Goal: Information Seeking & Learning: Learn about a topic

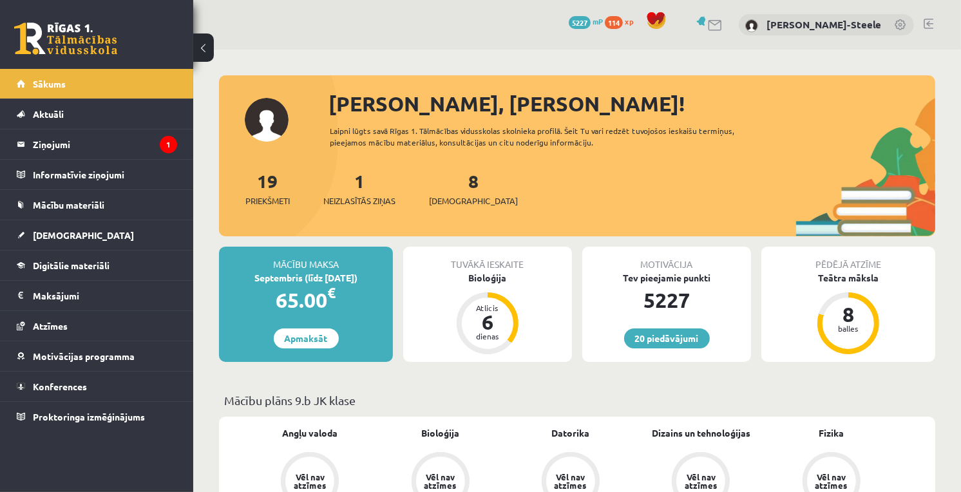
drag, startPoint x: 871, startPoint y: 0, endPoint x: 419, endPoint y: 122, distance: 468.2
click at [421, 122] on div "Sveiks, Ēriks Jurģis! Laipni lūgts savā Rīgas 1. Tālmācības vidusskolas skolnie…" at bounding box center [577, 162] width 716 height 148
click at [91, 139] on legend "Ziņojumi 1" at bounding box center [105, 144] width 144 height 30
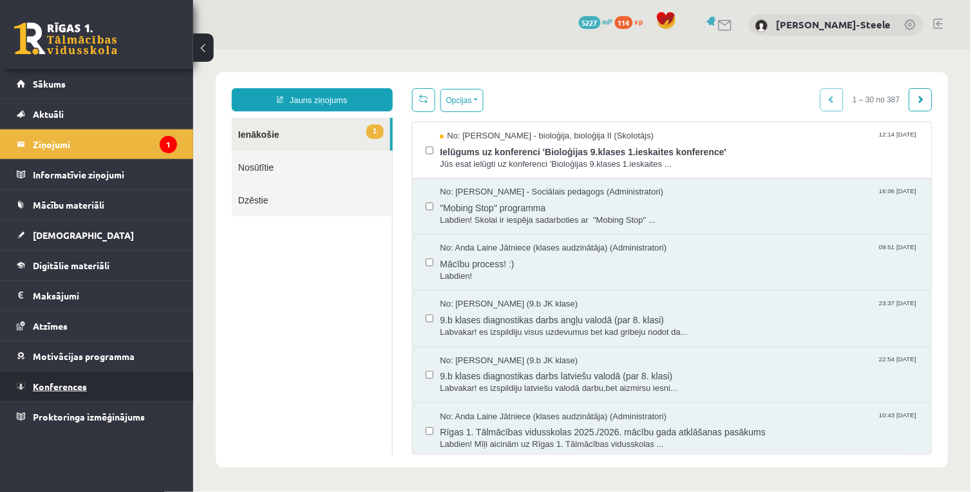
click at [71, 397] on link "Konferences" at bounding box center [97, 386] width 160 height 30
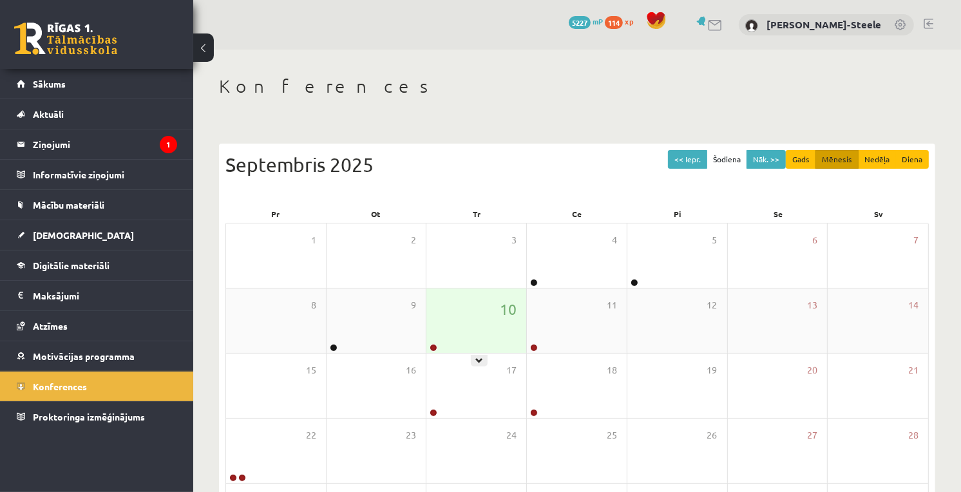
click at [470, 323] on div "10" at bounding box center [476, 320] width 100 height 64
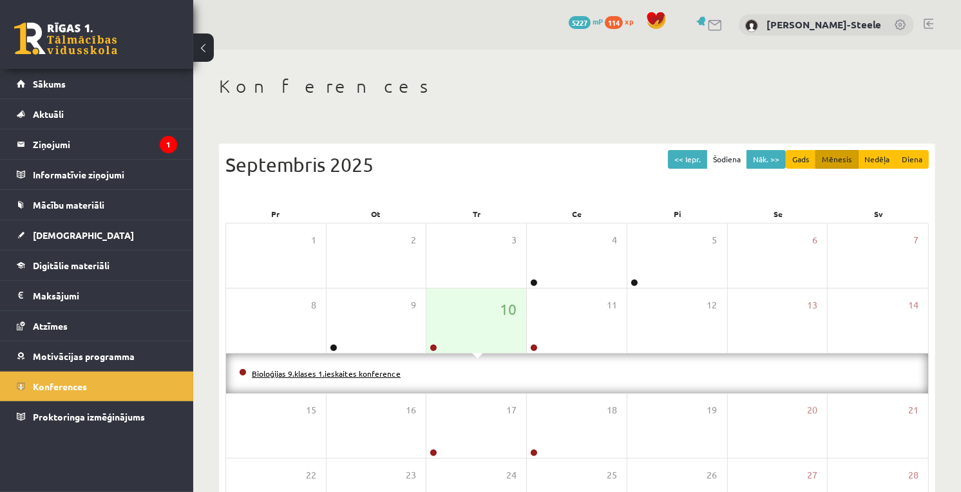
click at [336, 371] on link "Bioloģijas 9.klases 1.ieskaites konference" at bounding box center [326, 373] width 149 height 10
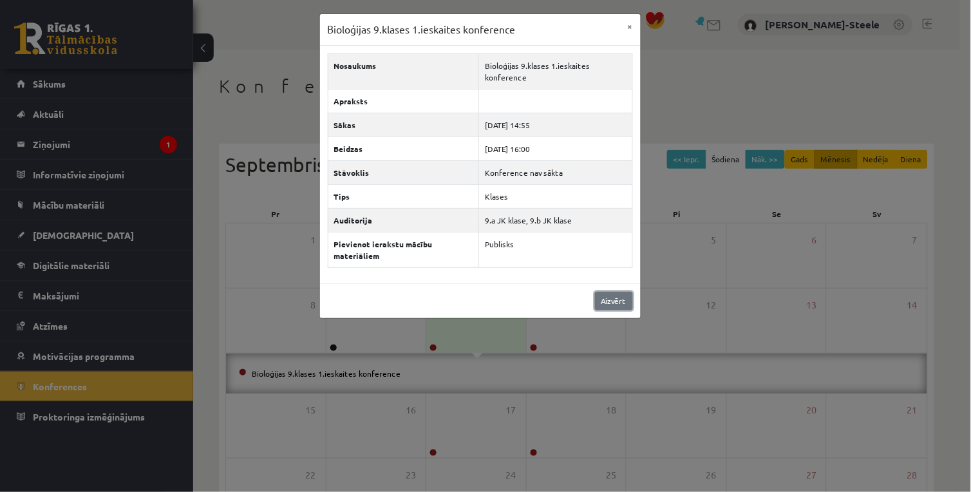
click at [620, 308] on link "Aizvērt" at bounding box center [614, 301] width 38 height 19
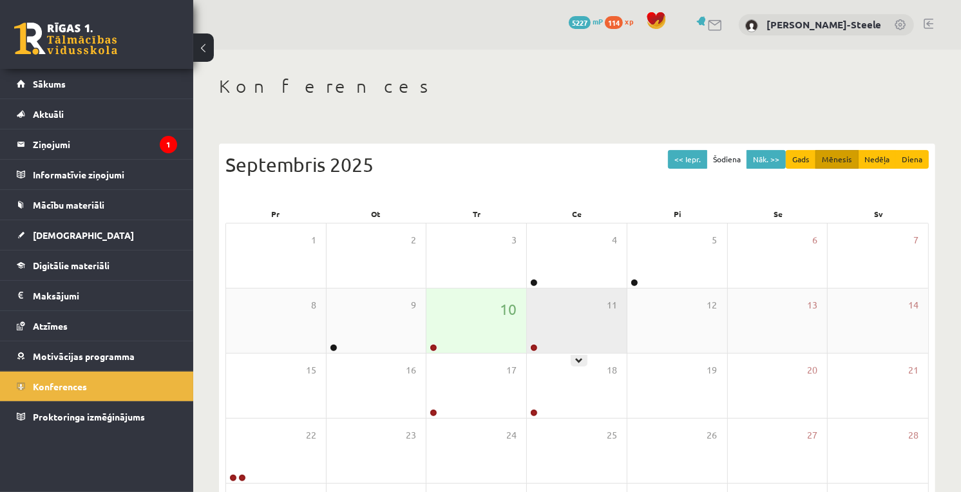
click at [609, 312] on div "11" at bounding box center [577, 320] width 100 height 64
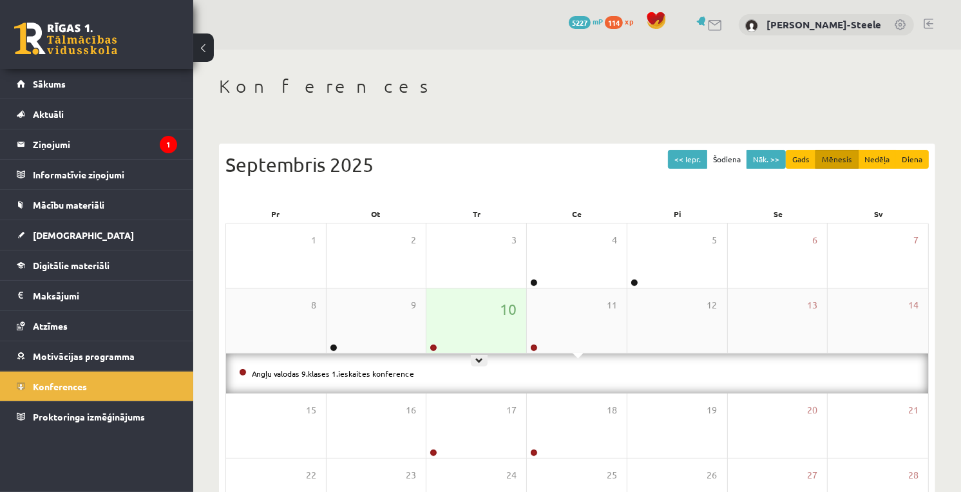
click at [462, 297] on div "10" at bounding box center [476, 320] width 100 height 64
click at [380, 291] on div "9" at bounding box center [376, 320] width 100 height 64
click at [470, 304] on div "10" at bounding box center [476, 320] width 100 height 64
click at [577, 323] on div "11" at bounding box center [577, 320] width 100 height 64
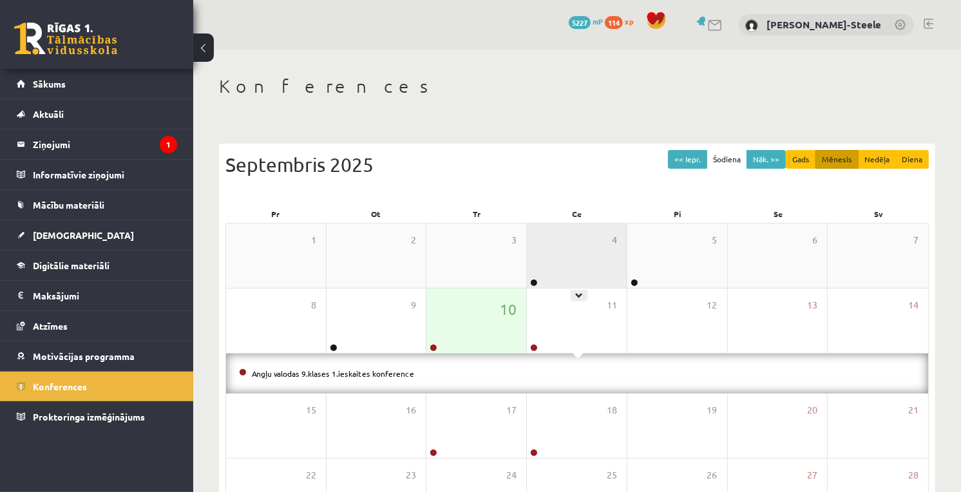
click at [554, 251] on div "4" at bounding box center [577, 255] width 100 height 64
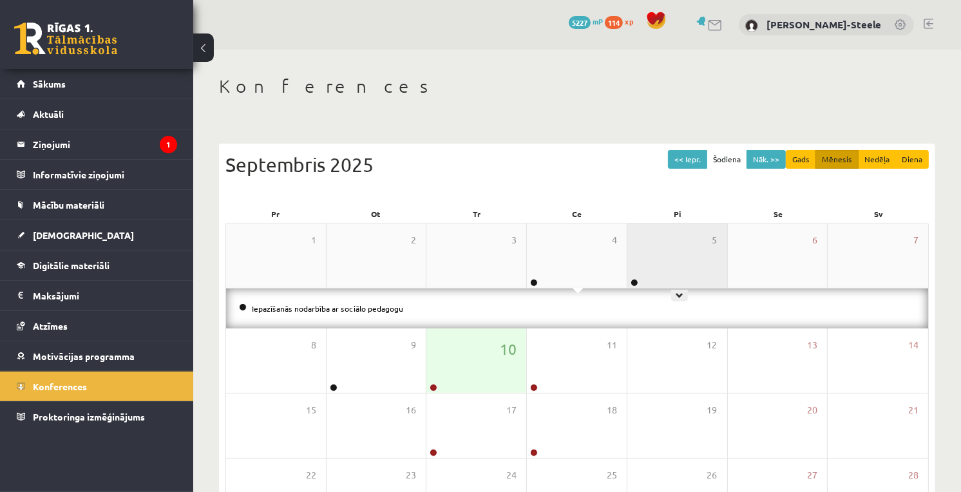
click at [667, 274] on div "5" at bounding box center [677, 255] width 100 height 64
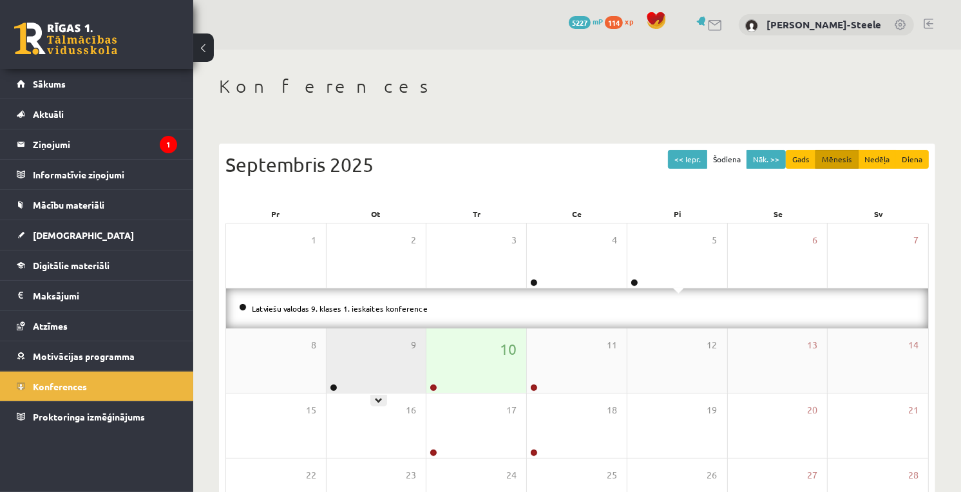
click at [377, 368] on div "9" at bounding box center [376, 360] width 100 height 64
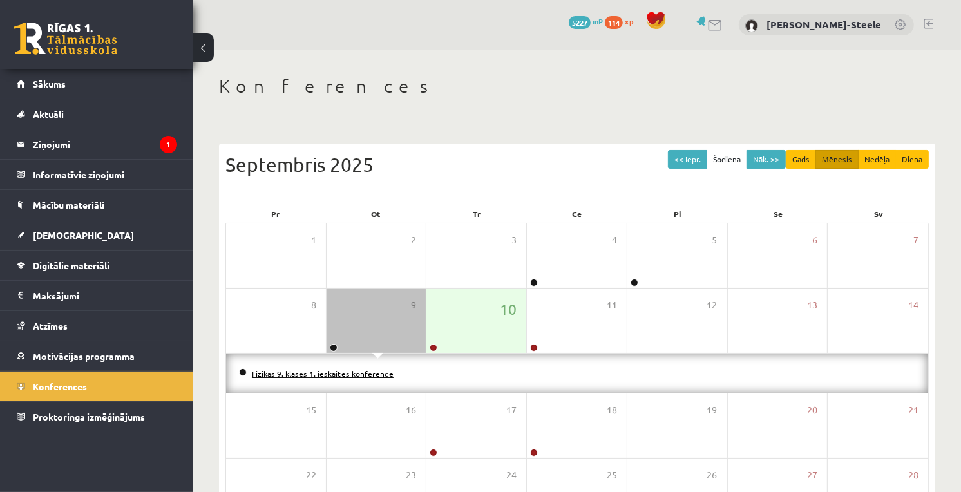
click at [337, 372] on link "Fizikas 9. klases 1. ieskaites konference" at bounding box center [323, 373] width 142 height 10
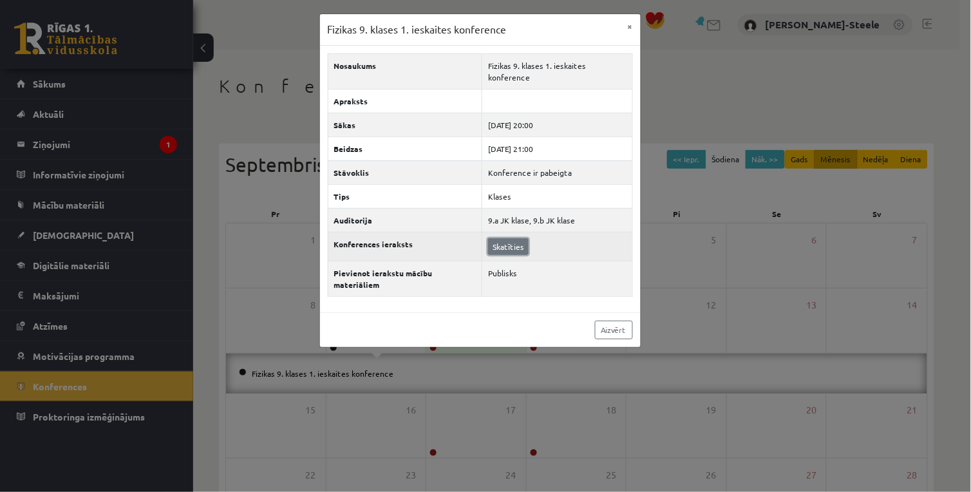
click at [517, 243] on link "Skatīties" at bounding box center [508, 246] width 41 height 17
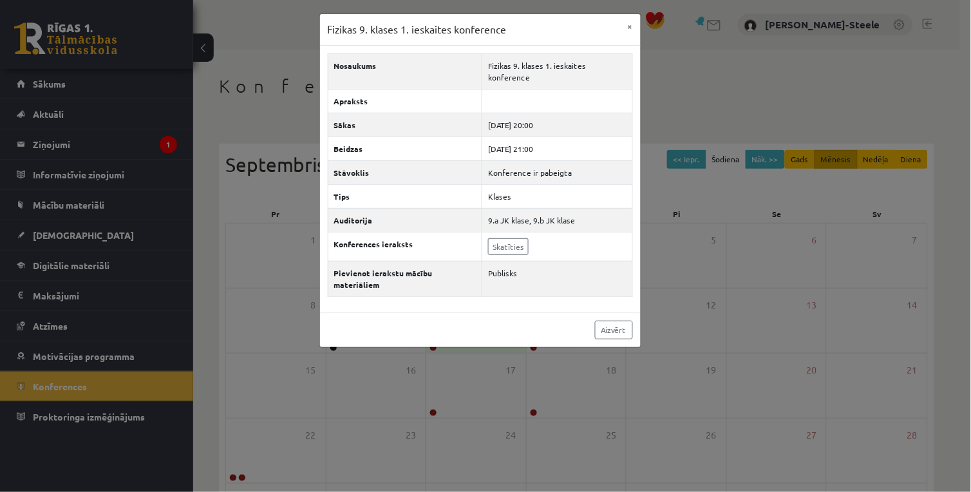
click at [174, 243] on div "Fizikas 9. klases 1. ieskaites konference × Nosaukums Fizikas 9. klases 1. iesk…" at bounding box center [485, 246] width 971 height 492
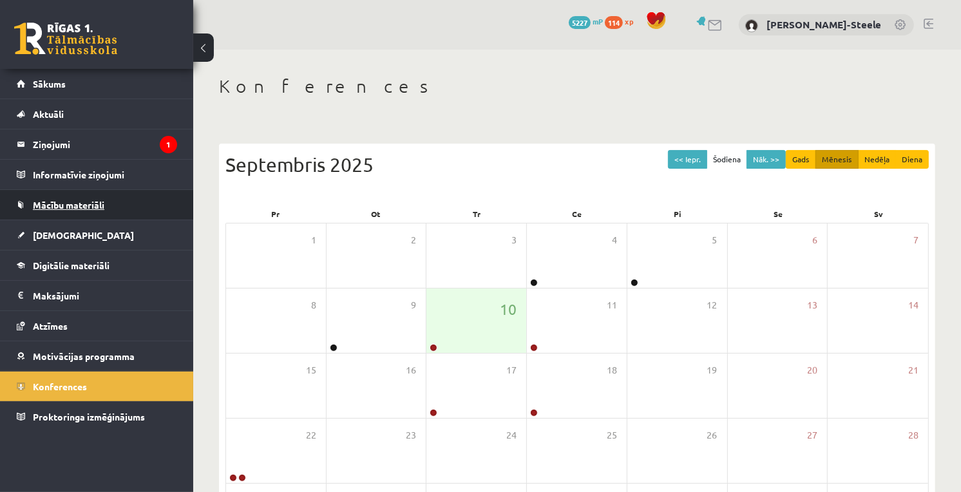
click at [133, 203] on link "Mācību materiāli" at bounding box center [97, 205] width 160 height 30
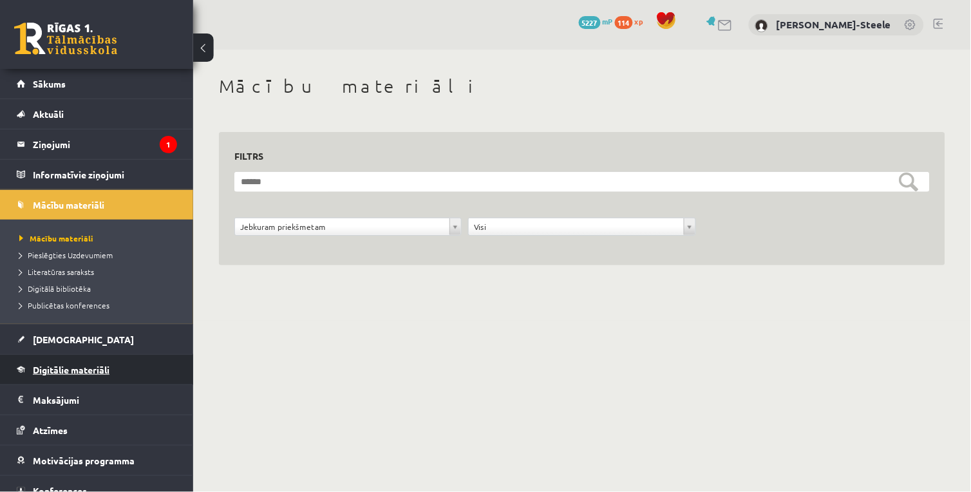
click at [72, 367] on span "Digitālie materiāli" at bounding box center [71, 370] width 77 height 12
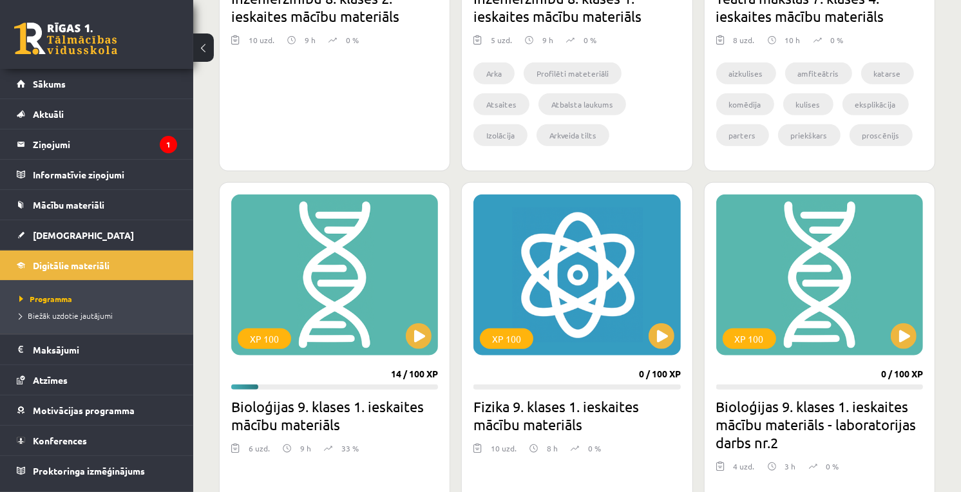
scroll to position [1144, 0]
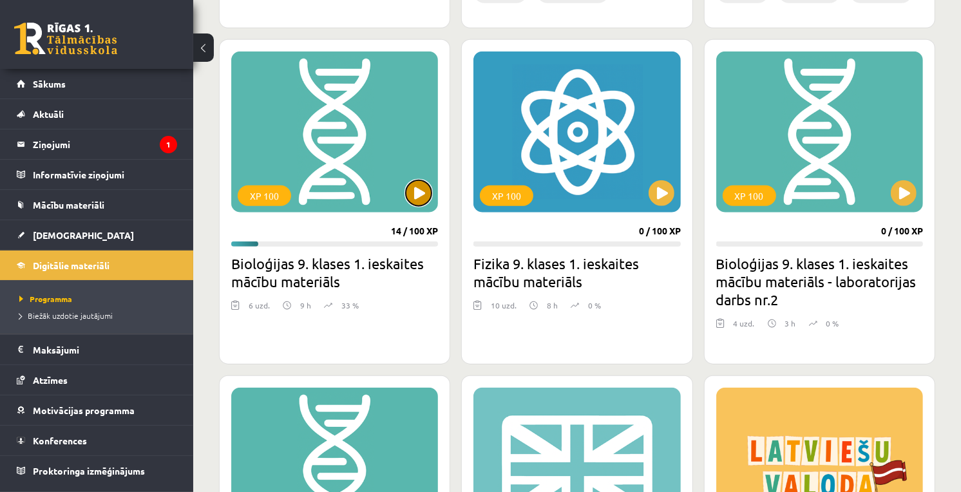
click at [415, 191] on button at bounding box center [419, 193] width 26 height 26
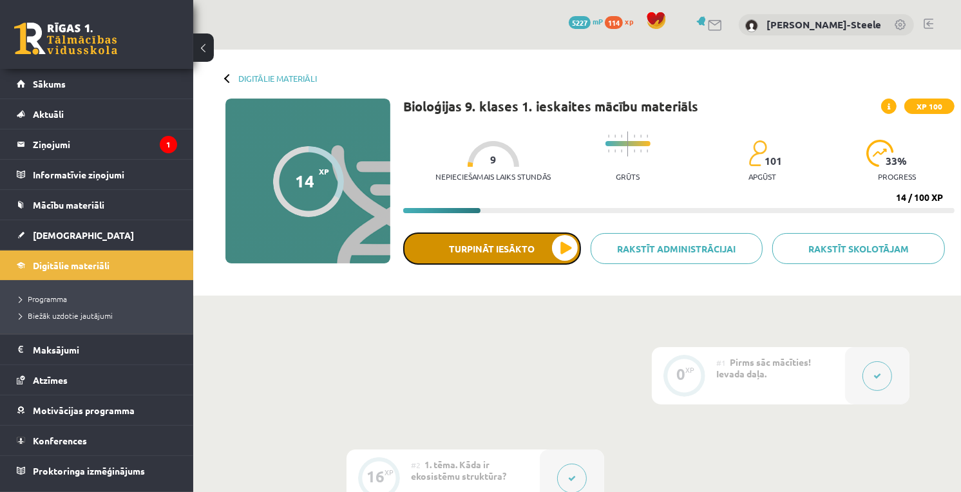
click at [569, 253] on button "Turpināt iesākto" at bounding box center [492, 248] width 178 height 32
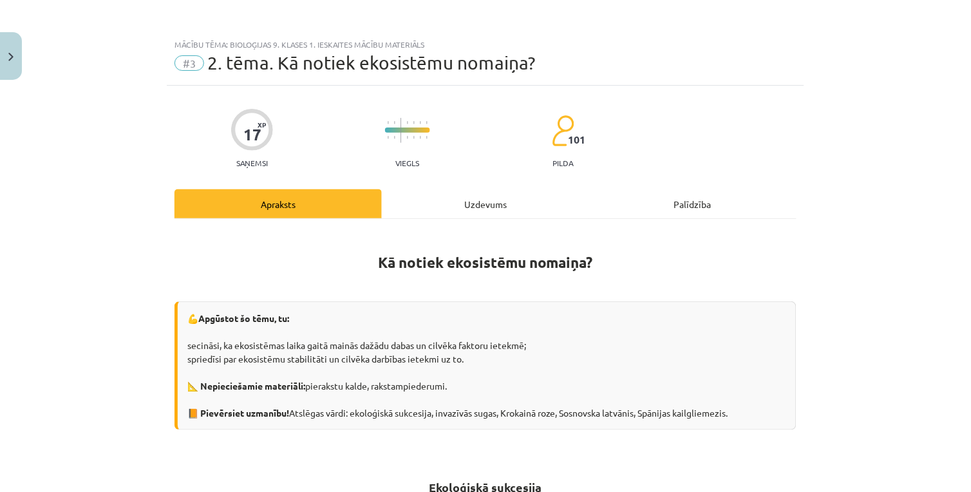
click at [445, 207] on div "Uzdevums" at bounding box center [485, 203] width 207 height 29
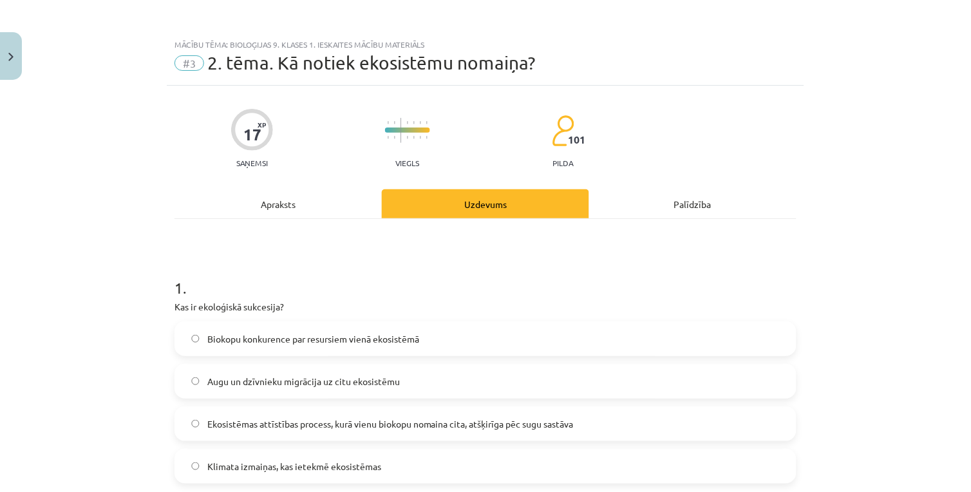
scroll to position [32, 0]
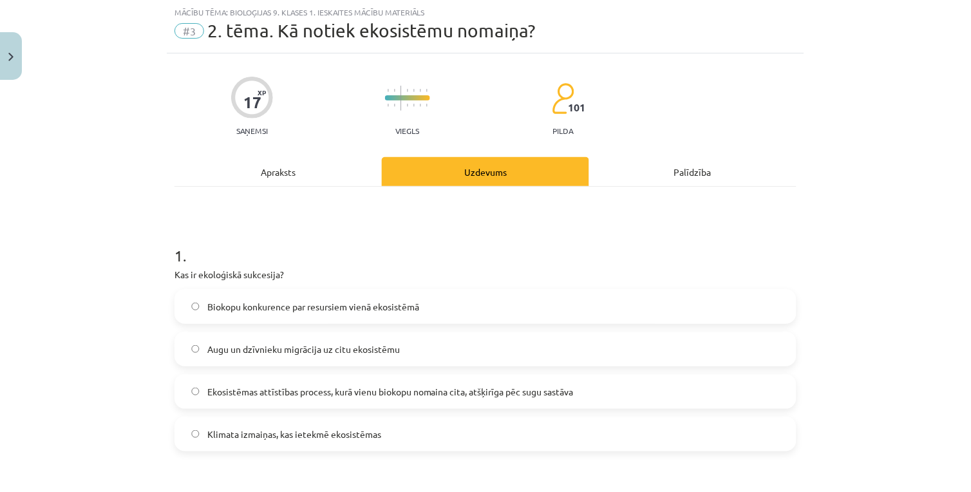
click at [328, 173] on div "Apraksts" at bounding box center [277, 171] width 207 height 29
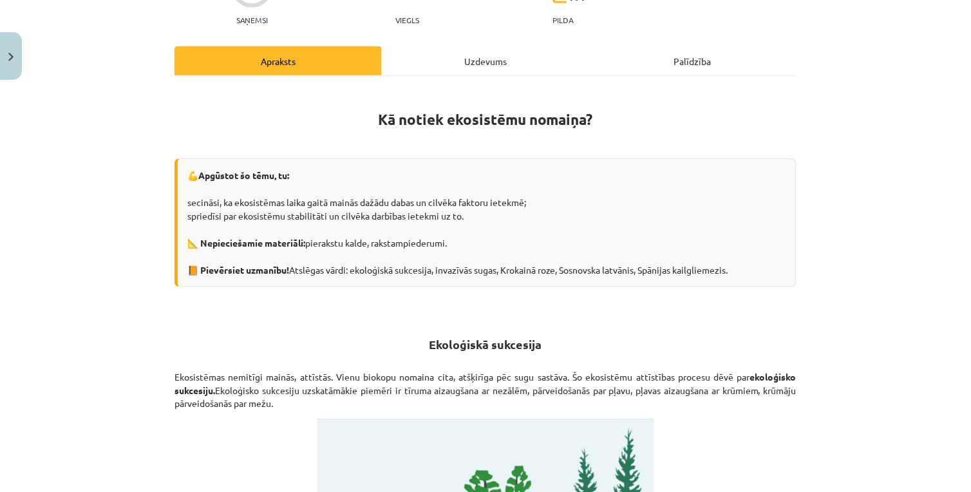
scroll to position [286, 0]
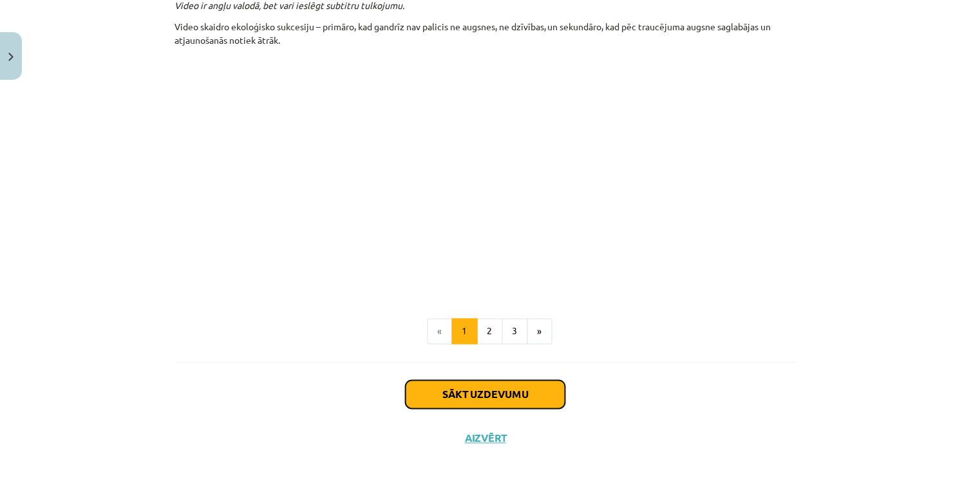
click at [444, 389] on button "Sākt uzdevumu" at bounding box center [486, 394] width 160 height 28
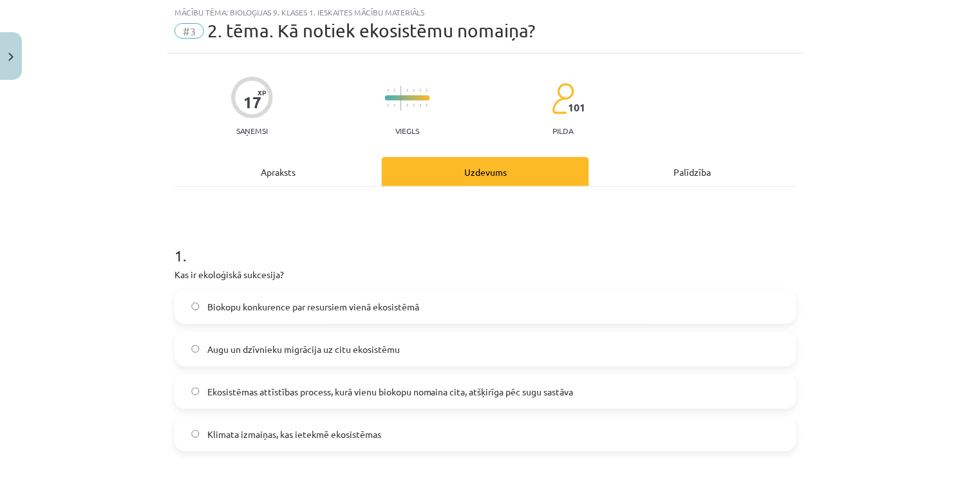
click at [292, 399] on label "Ekosistēmas attīstības process, kurā vienu biokopu nomaina cita, atšķirīga pēc …" at bounding box center [485, 391] width 619 height 32
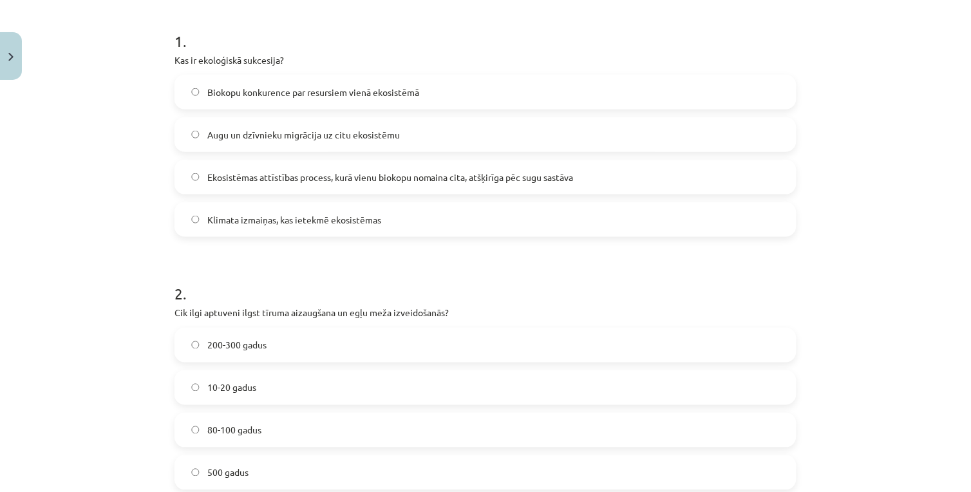
scroll to position [0, 0]
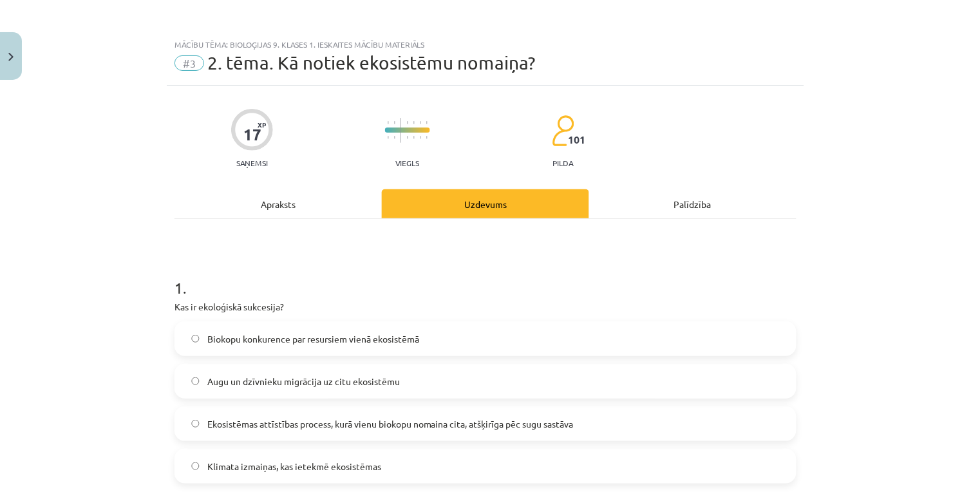
click at [284, 209] on div "Apraksts" at bounding box center [277, 203] width 207 height 29
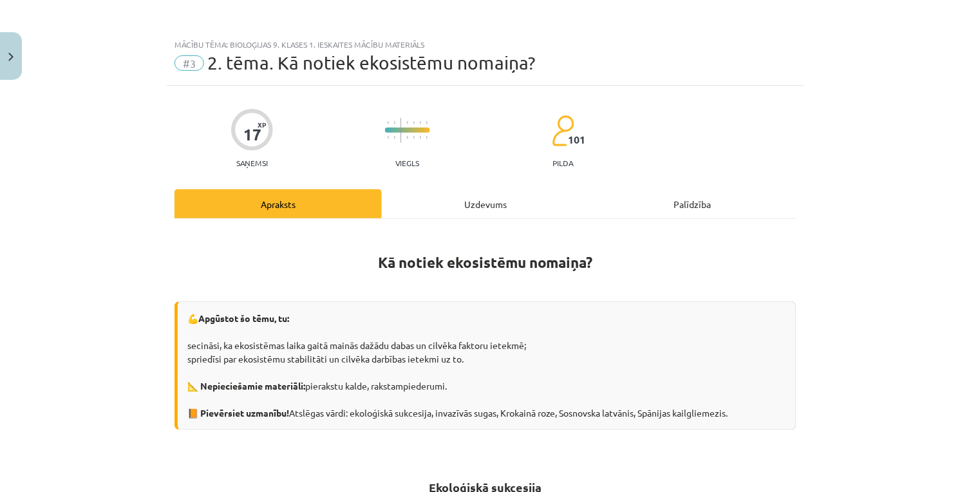
scroll to position [32, 0]
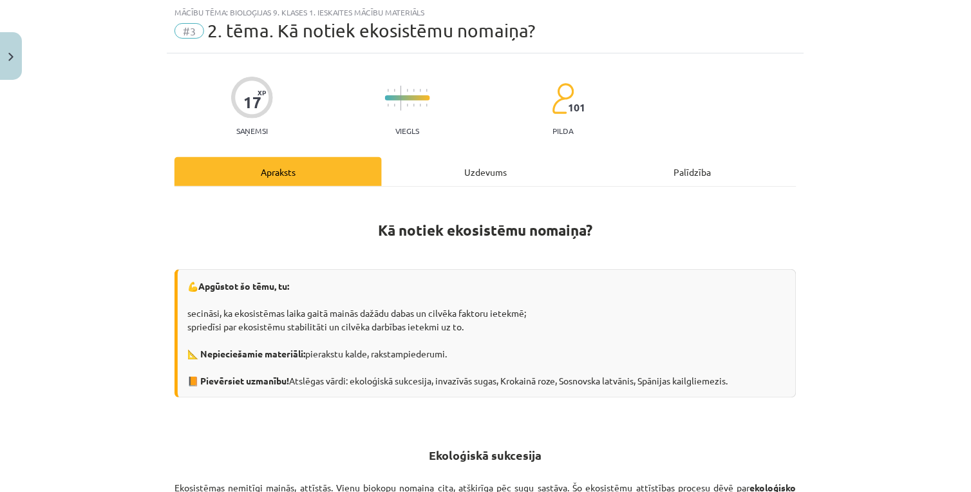
drag, startPoint x: 428, startPoint y: 152, endPoint x: 431, endPoint y: 171, distance: 18.9
click at [431, 171] on div "Uzdevums" at bounding box center [485, 171] width 207 height 29
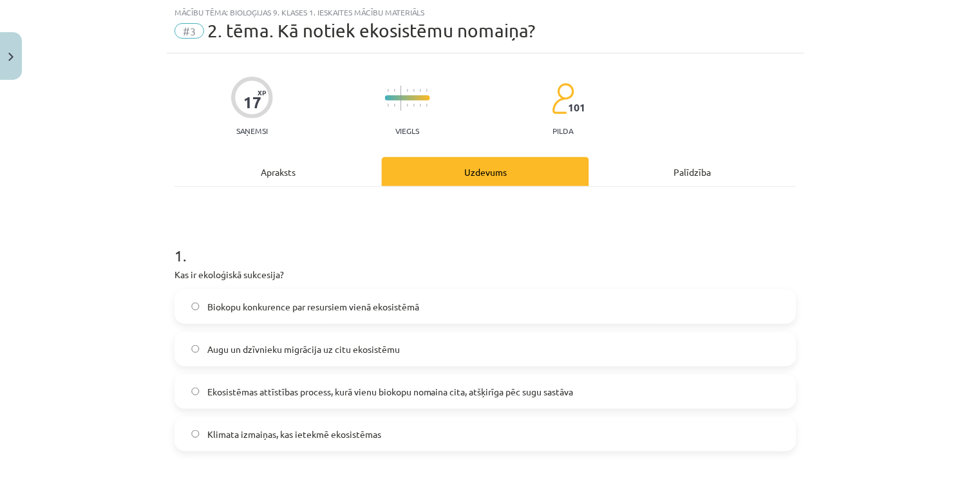
click at [326, 167] on div "Apraksts" at bounding box center [277, 171] width 207 height 29
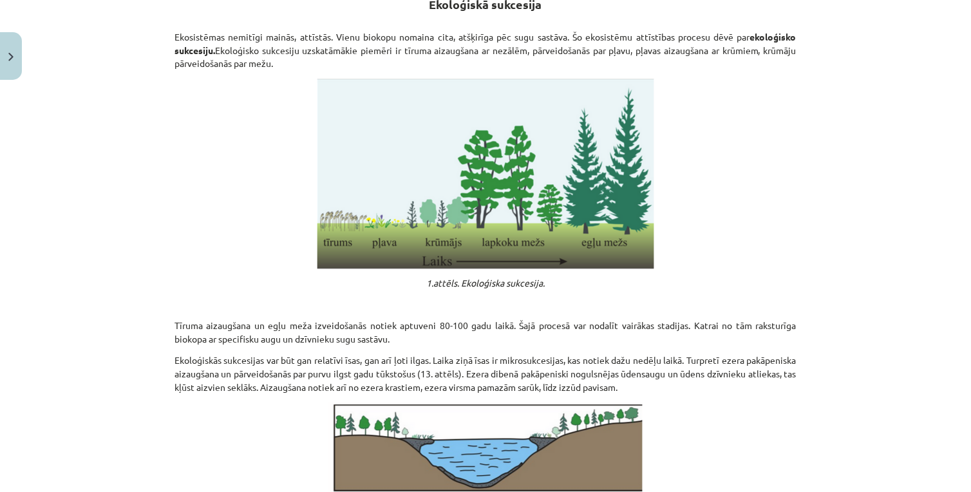
scroll to position [411, 0]
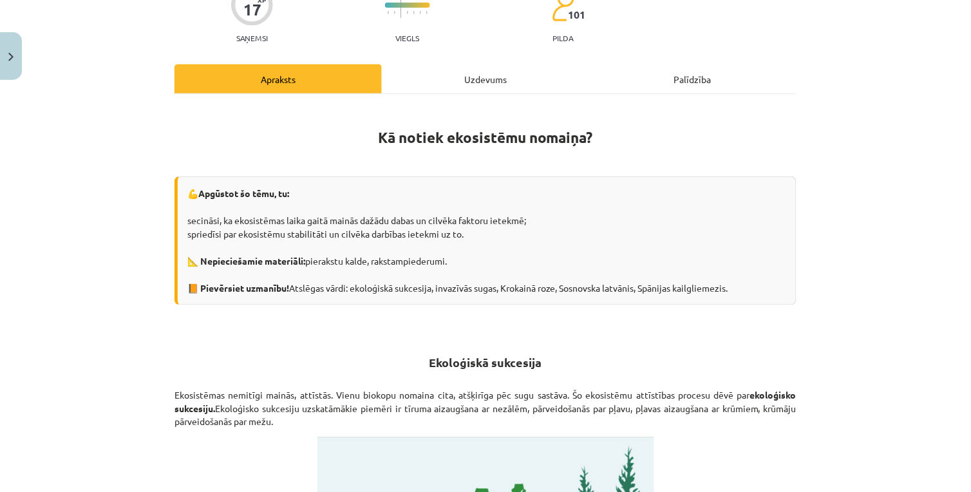
click at [458, 77] on div "Uzdevums" at bounding box center [485, 78] width 207 height 29
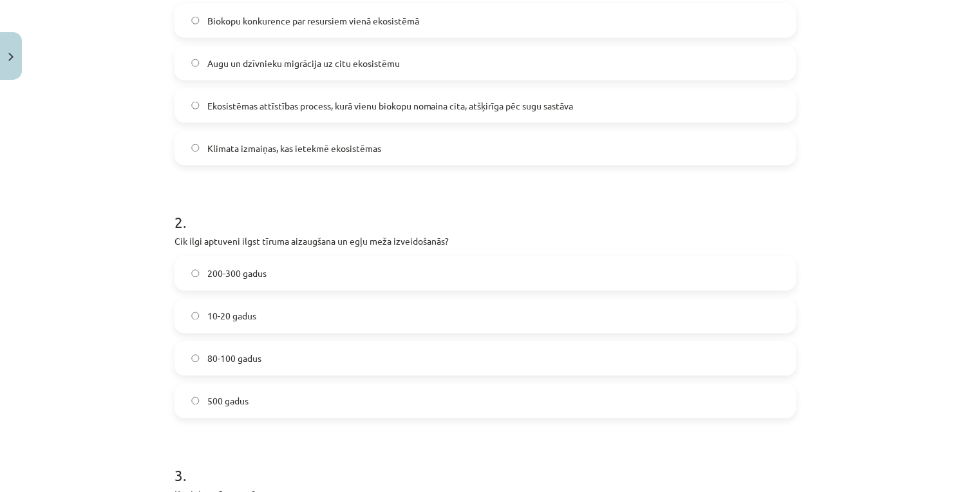
scroll to position [389, 0]
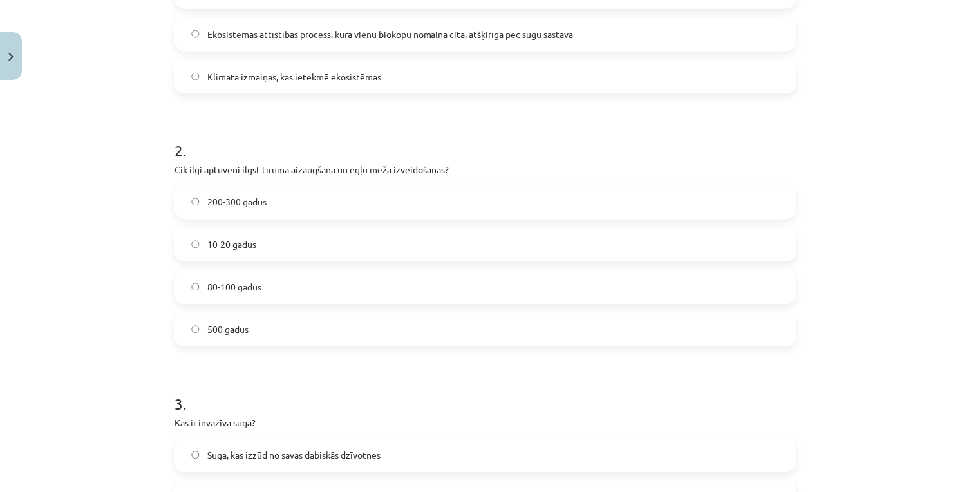
click at [272, 285] on label "80-100 gadus" at bounding box center [485, 287] width 619 height 32
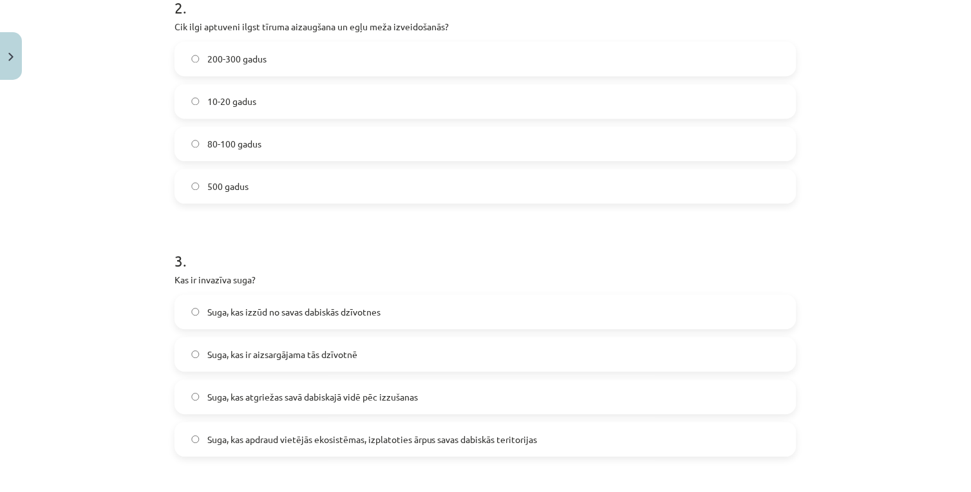
click at [245, 452] on label "Suga, kas apdraud vietējās ekosistēmas, izplatoties ārpus savas dabiskās terito…" at bounding box center [485, 440] width 619 height 32
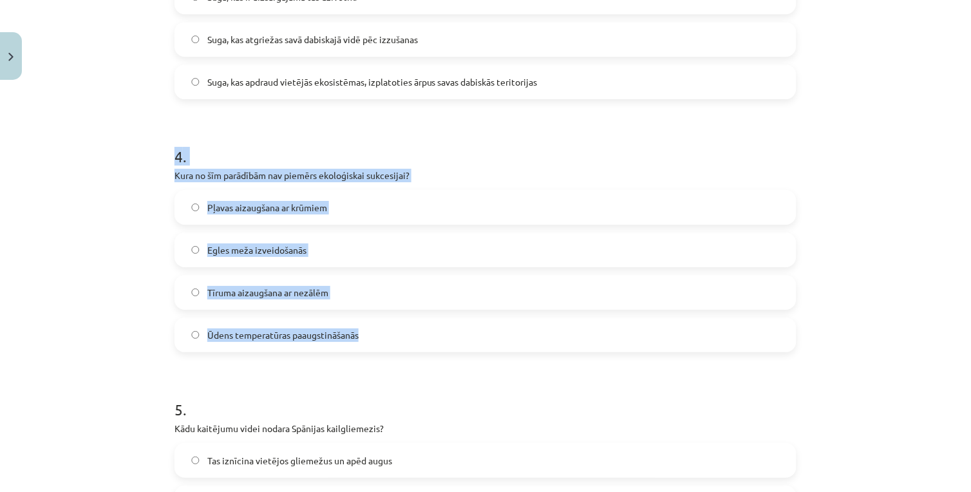
drag, startPoint x: 156, startPoint y: 151, endPoint x: 394, endPoint y: 342, distance: 305.4
click at [394, 342] on div "Mācību tēma: Bioloģijas 9. klases 1. ieskaites mācību materiāls #3 2. tēma. Kā …" at bounding box center [485, 246] width 971 height 492
copy div "4 . Kura no šīm parādībām nav piemērs ekoloģiskai sukcesijai? Pļavas aizaugšana…"
click at [758, 294] on label "Tīruma aizaugšana ar nezālēm" at bounding box center [485, 292] width 619 height 32
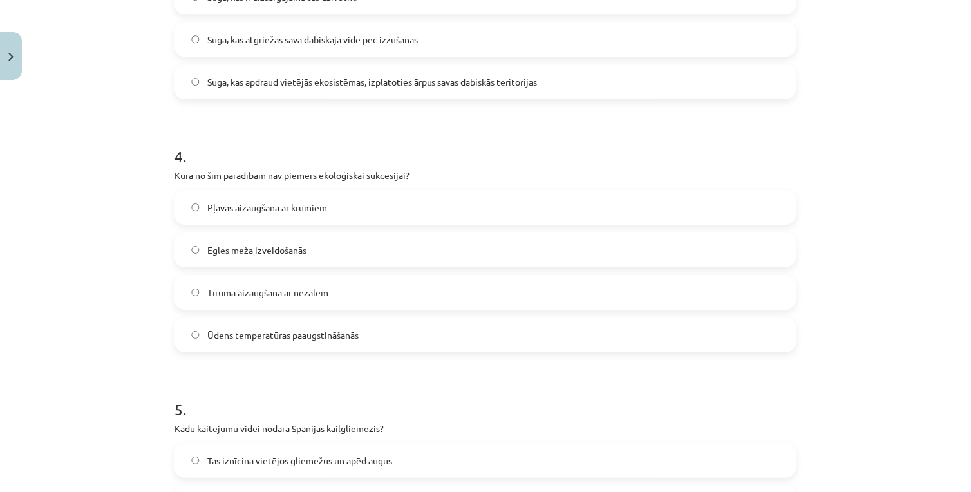
click at [726, 337] on label "Ūdens temperatūras paaugstināšanās" at bounding box center [485, 335] width 619 height 32
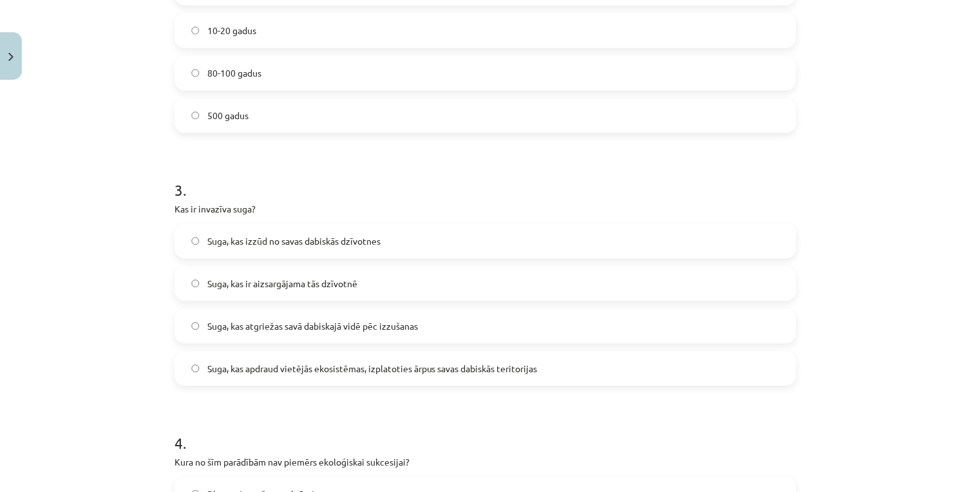
scroll to position [32, 0]
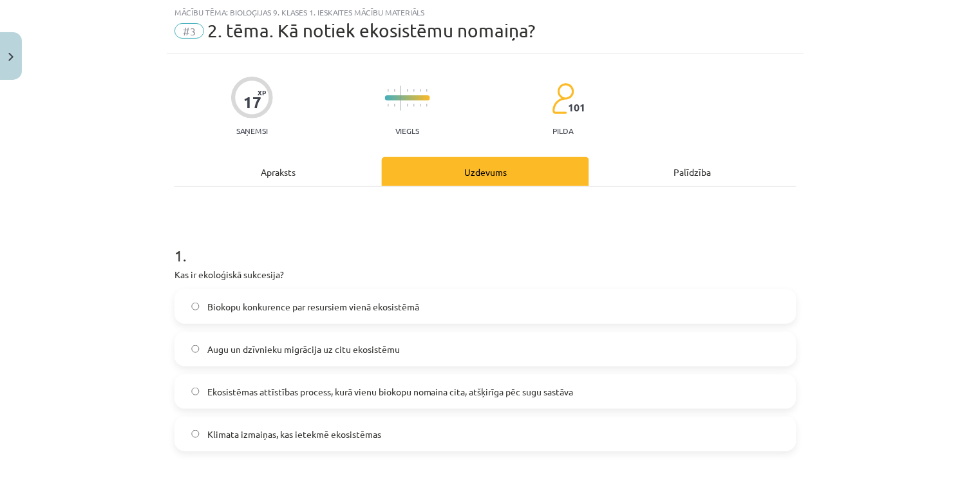
click at [278, 161] on div "Apraksts" at bounding box center [277, 171] width 207 height 29
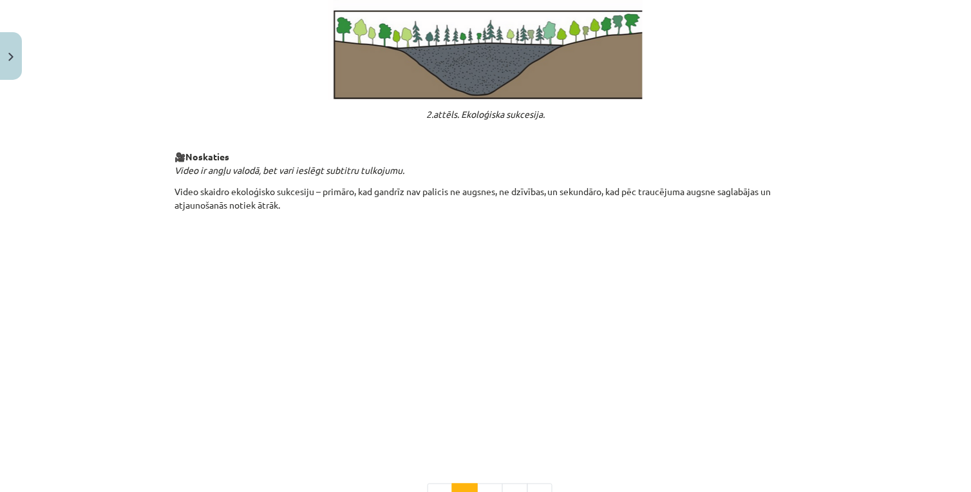
scroll to position [1341, 0]
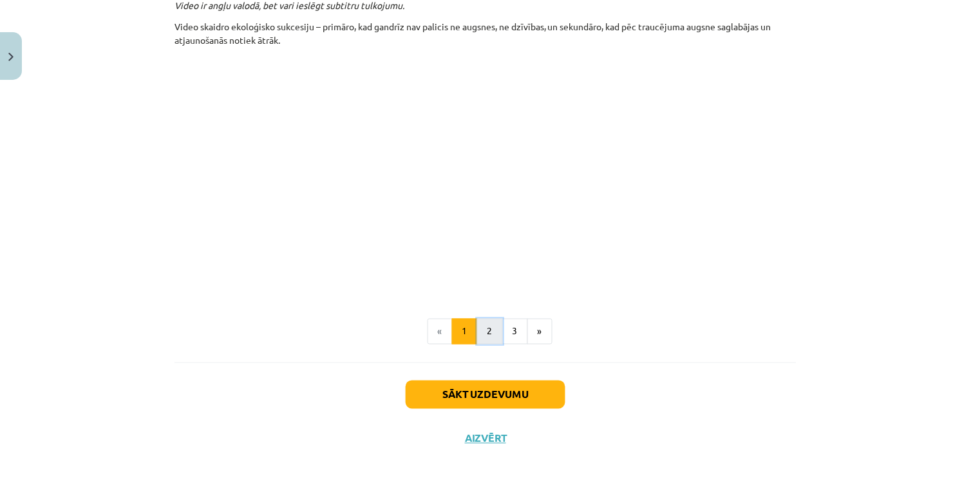
click at [485, 332] on button "2" at bounding box center [490, 332] width 26 height 26
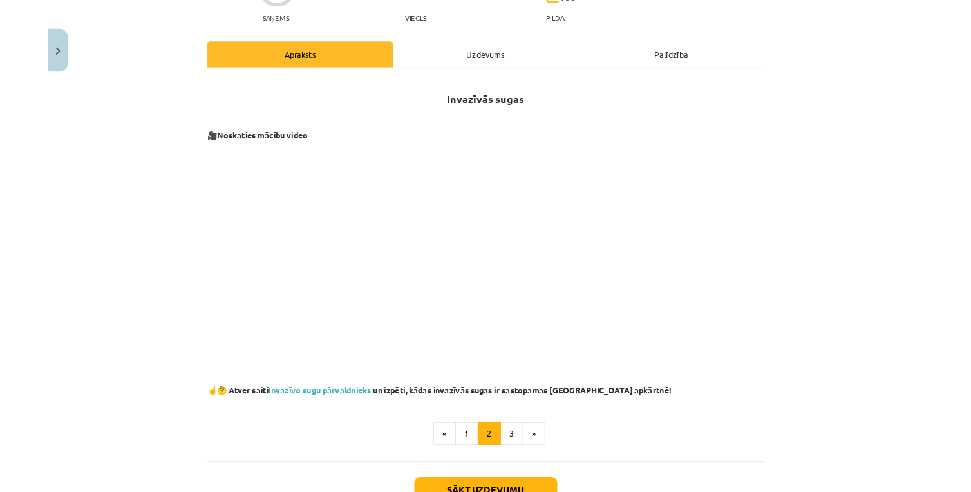
scroll to position [0, 0]
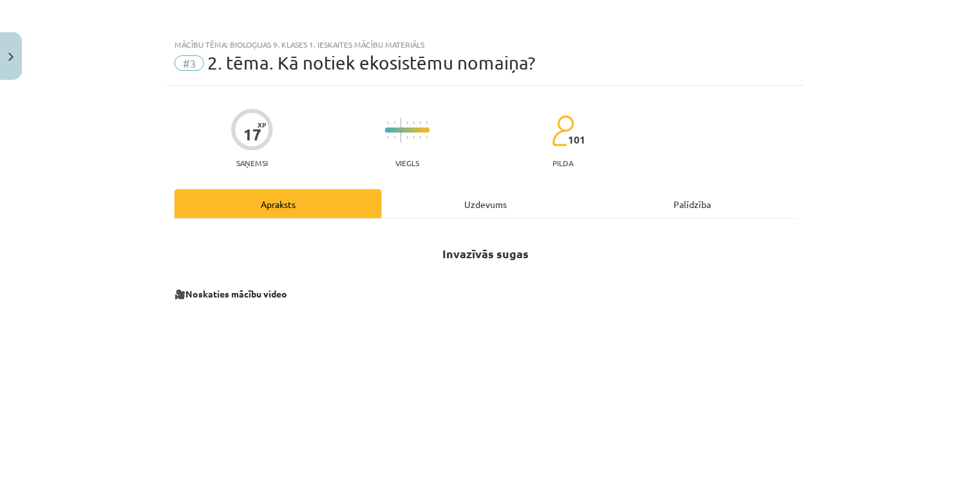
click at [449, 201] on div "Uzdevums" at bounding box center [485, 203] width 207 height 29
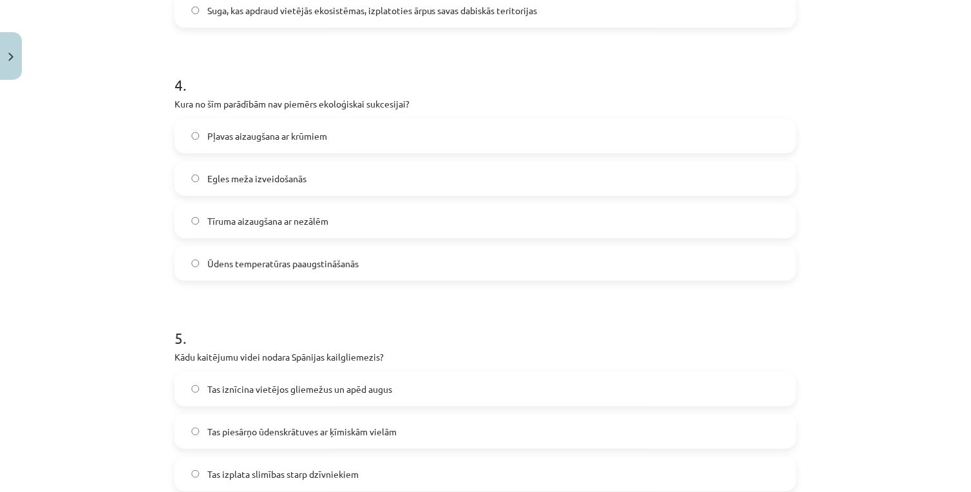
scroll to position [1105, 0]
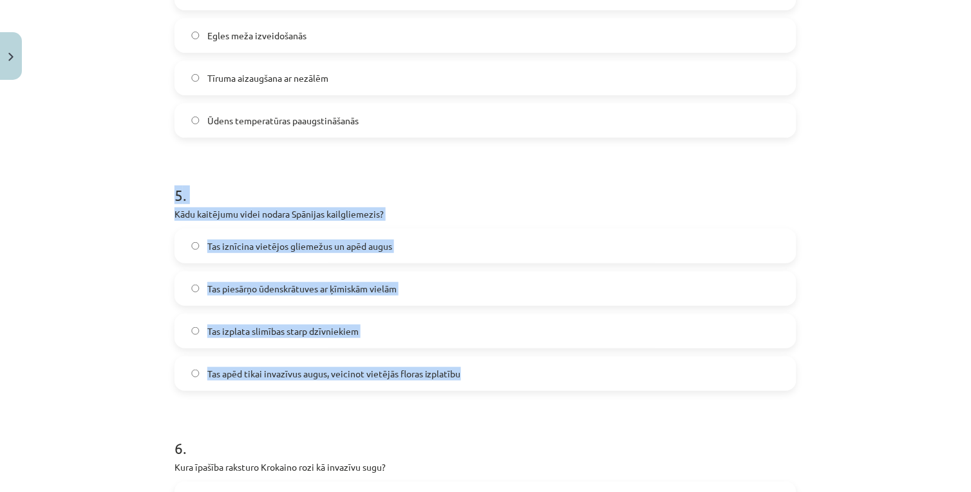
drag, startPoint x: 162, startPoint y: 191, endPoint x: 471, endPoint y: 389, distance: 366.8
click at [471, 389] on div "17 XP Saņemsi Viegls 101 pilda Apraksts Uzdevums Palīdzība 1 . Kas ir ekoloģisk…" at bounding box center [485, 124] width 637 height 2286
copy div "5 . Kādu kaitējumu videi nodara Spānijas kailgliemezis? Tas iznīcina vietējos g…"
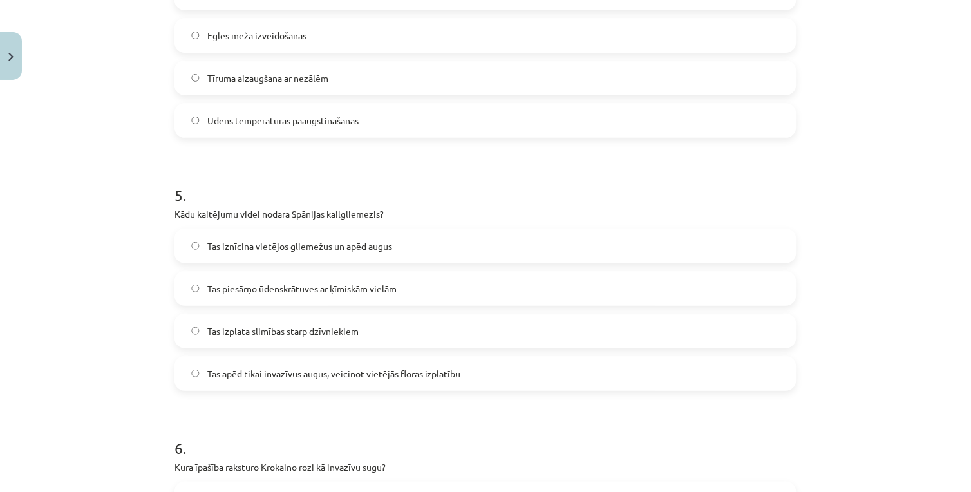
click at [332, 425] on h1 "6 ." at bounding box center [485, 437] width 622 height 40
click at [306, 247] on span "Tas iznīcina vietējos gliemežus un apēd augus" at bounding box center [299, 246] width 185 height 14
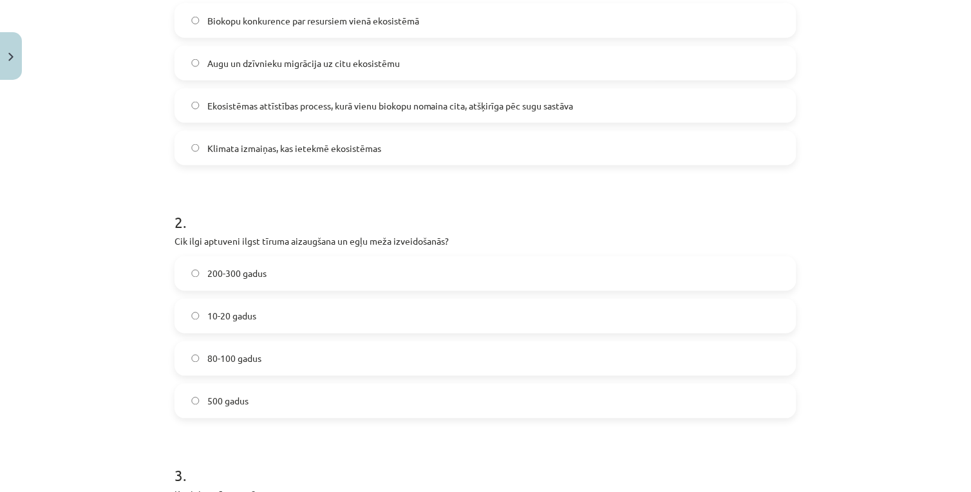
scroll to position [0, 0]
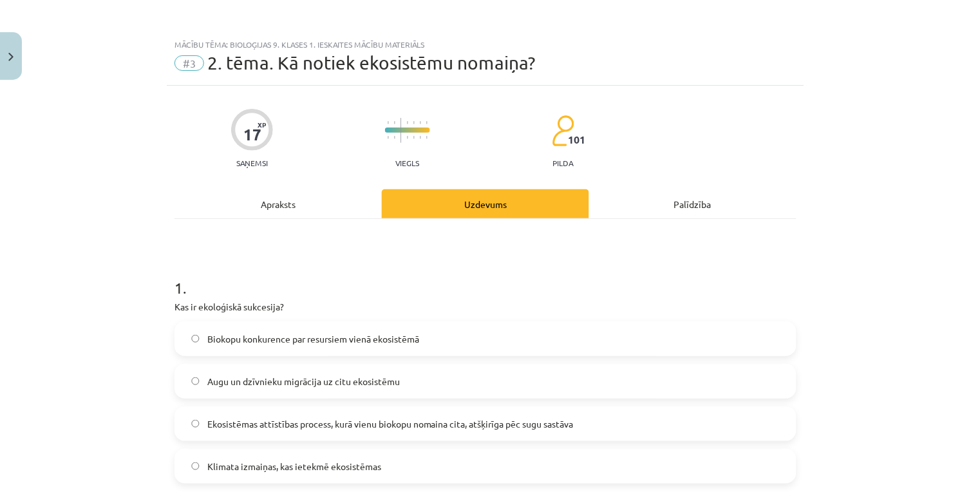
click at [281, 195] on div "Apraksts" at bounding box center [277, 203] width 207 height 29
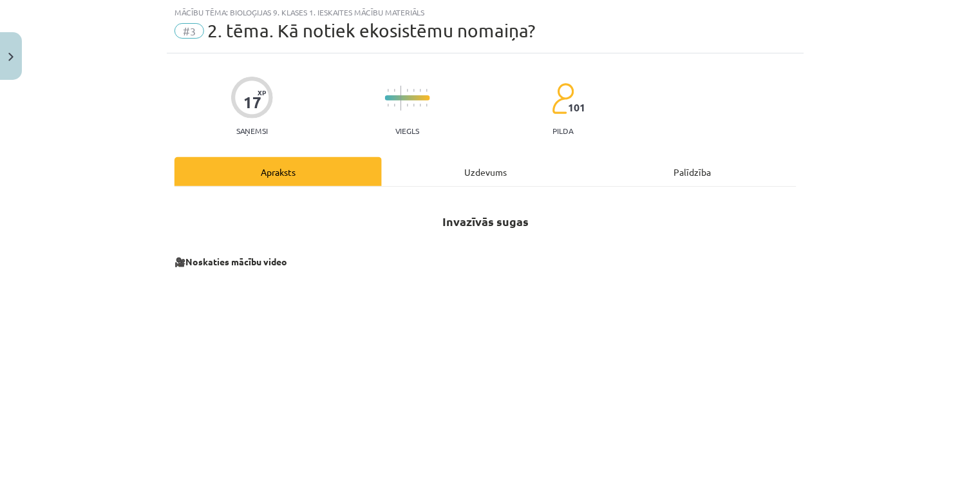
scroll to position [247, 0]
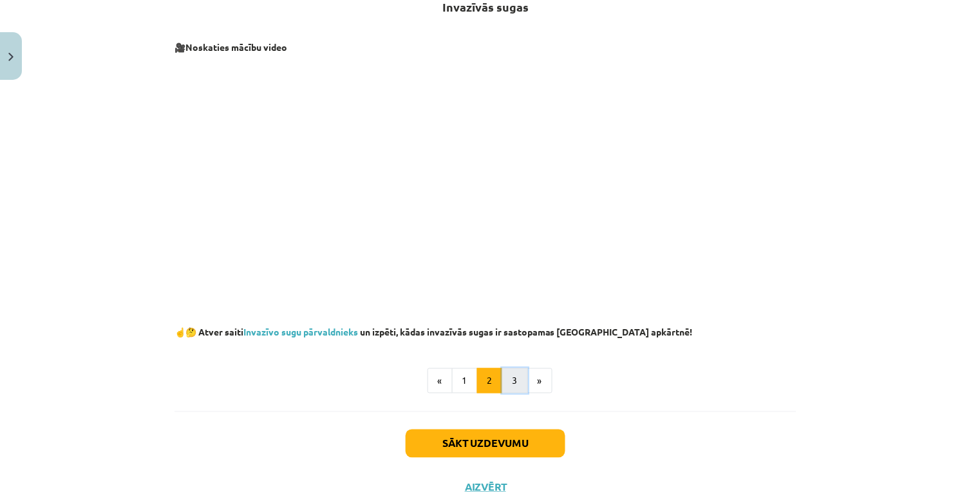
click at [513, 382] on button "3" at bounding box center [515, 381] width 26 height 26
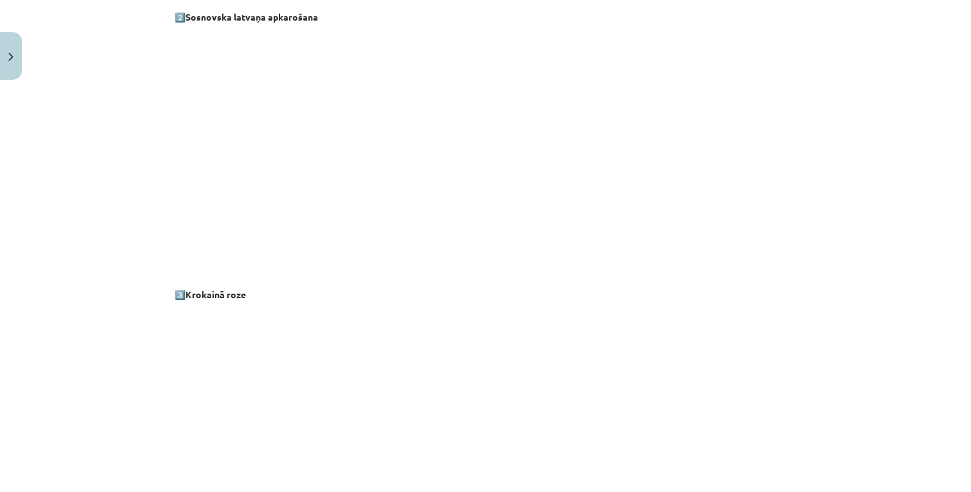
scroll to position [731, 0]
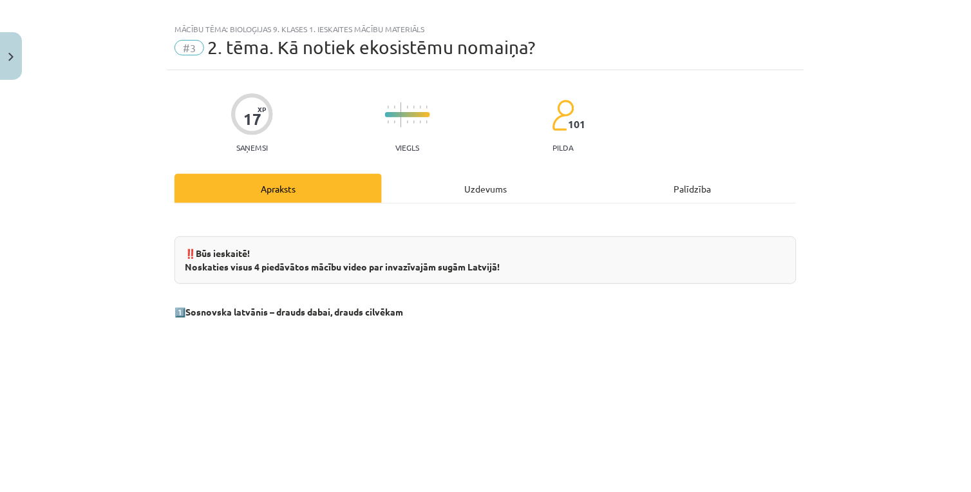
click at [449, 185] on div "Uzdevums" at bounding box center [485, 188] width 207 height 29
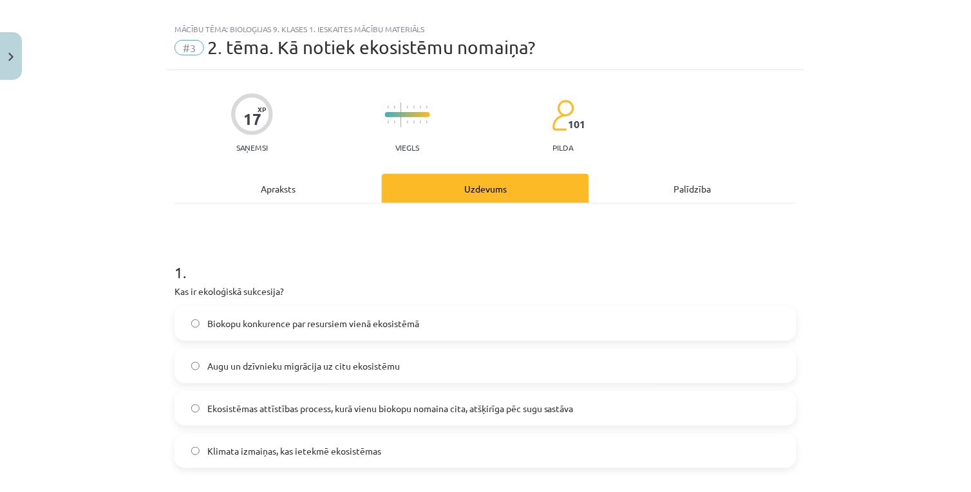
scroll to position [32, 0]
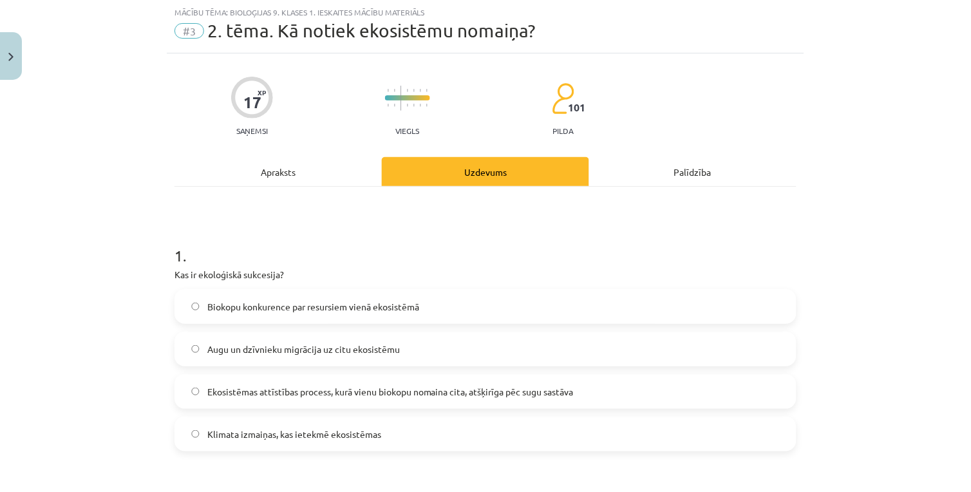
click at [328, 176] on div "Apraksts" at bounding box center [277, 171] width 207 height 29
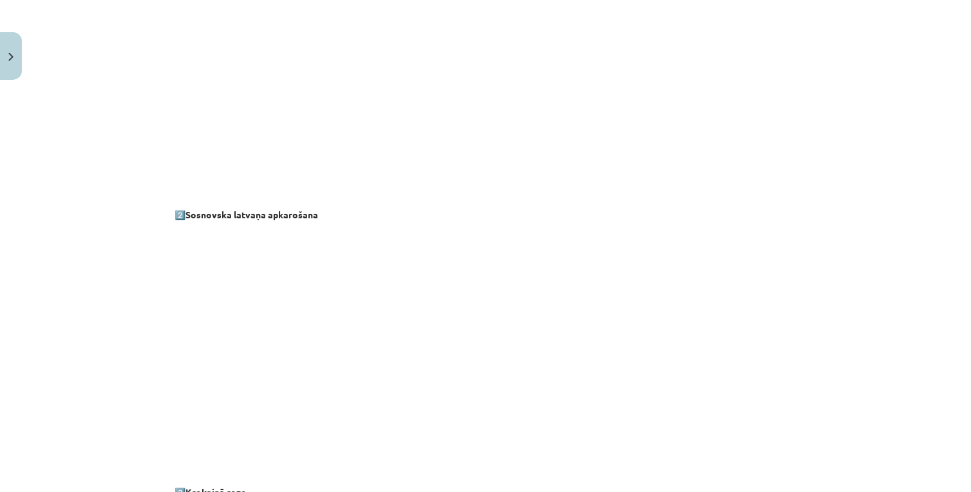
scroll to position [747, 0]
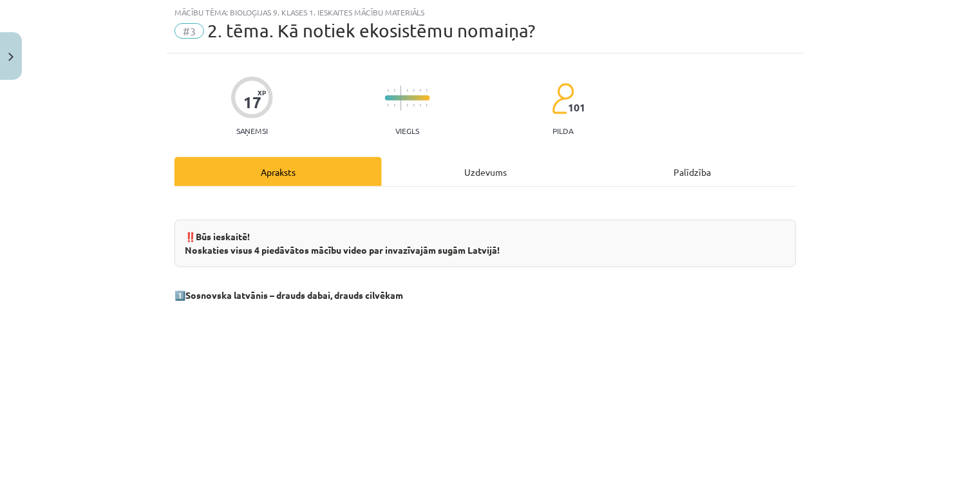
click at [427, 170] on div "Uzdevums" at bounding box center [485, 171] width 207 height 29
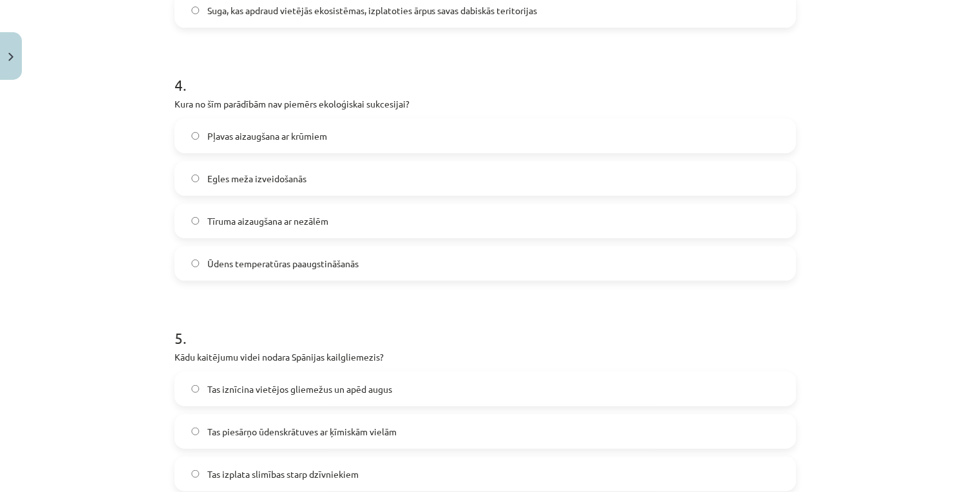
scroll to position [1320, 0]
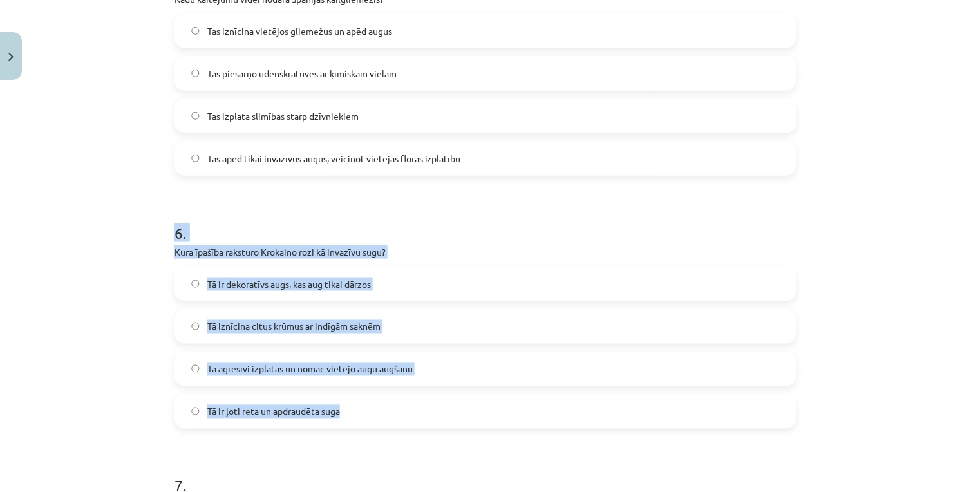
drag, startPoint x: 162, startPoint y: 232, endPoint x: 439, endPoint y: 412, distance: 330.0
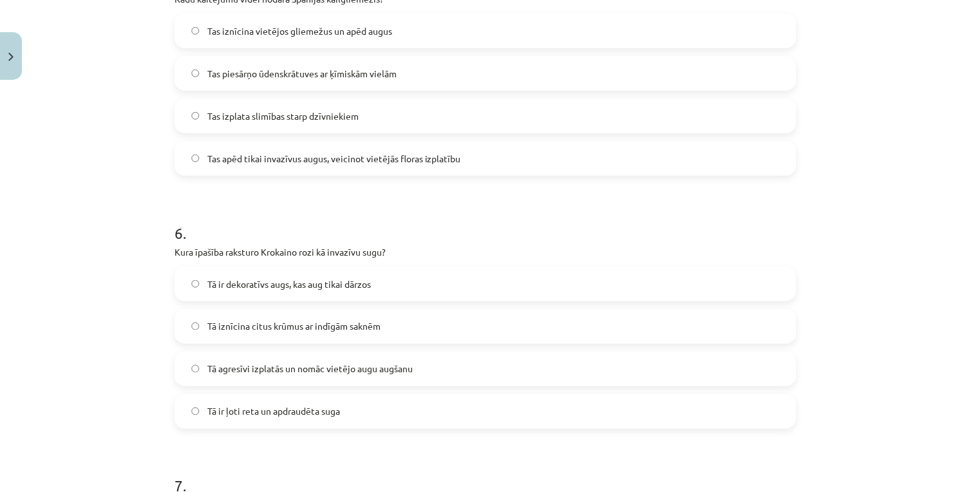
drag, startPoint x: 436, startPoint y: 163, endPoint x: 433, endPoint y: 200, distance: 36.8
click at [436, 173] on label "Tas apēd tikai invazīvus augus, veicinot vietējās floras izplatību" at bounding box center [485, 158] width 619 height 32
click at [429, 203] on h1 "6 ." at bounding box center [485, 221] width 622 height 40
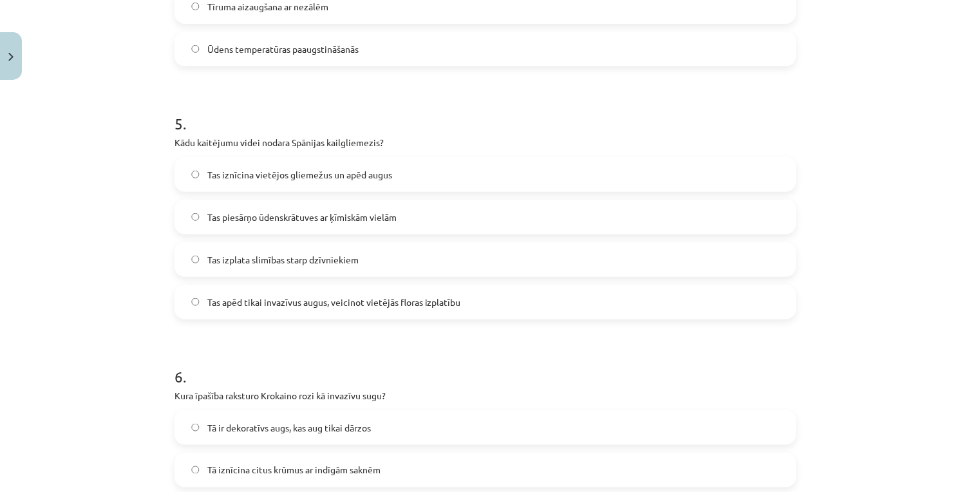
click at [248, 184] on label "Tas iznīcina vietējos gliemežus un apēd augus" at bounding box center [485, 174] width 619 height 32
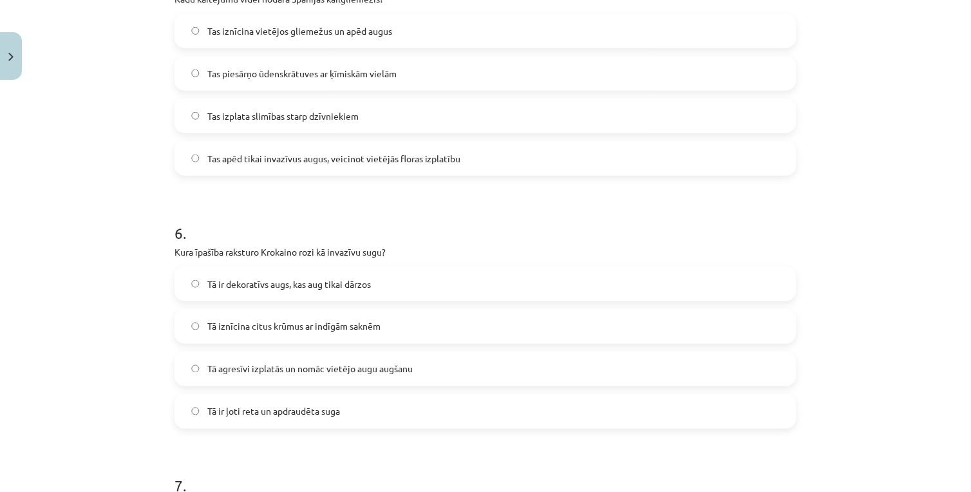
scroll to position [1391, 0]
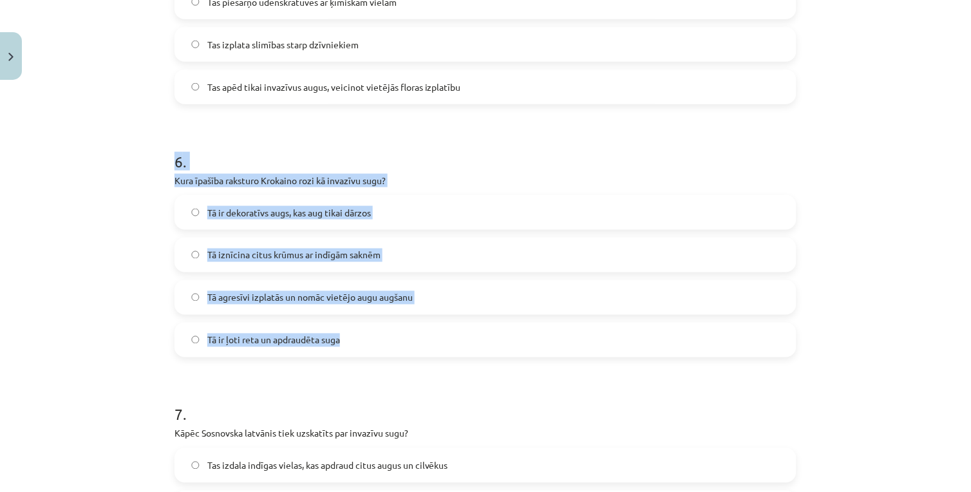
drag, startPoint x: 147, startPoint y: 165, endPoint x: 349, endPoint y: 333, distance: 263.3
click at [349, 333] on div "Mācību tēma: Bioloģijas 9. klases 1. ieskaites mācību materiāls #3 2. tēma. Kā …" at bounding box center [485, 246] width 971 height 492
copy div "6 . Kura īpašība raksturo Krokaino rozi kā invazīvu sugu? Tā ir dekoratīvs augs…"
click at [325, 254] on span "Tā iznīcina citus krūmus ar indīgām saknēm" at bounding box center [293, 255] width 173 height 14
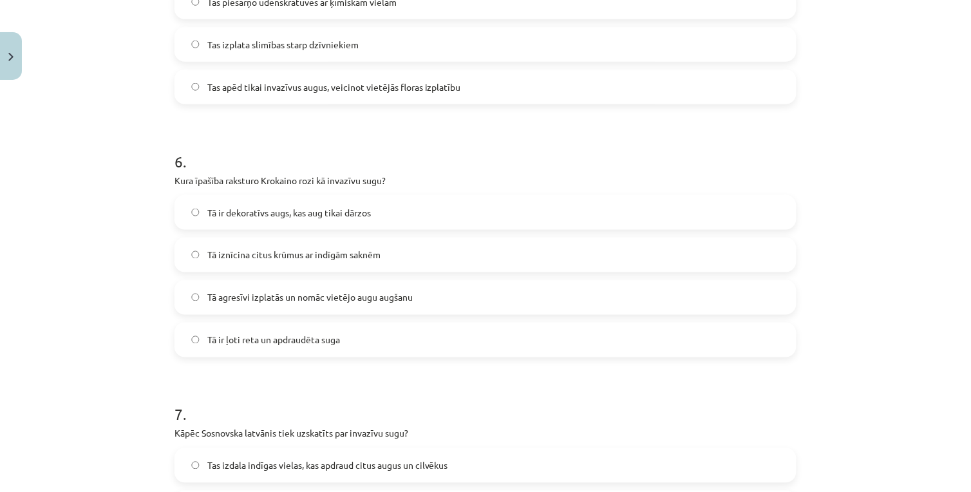
click at [234, 298] on span "Tā agresīvi izplatās un nomāc vietējo augu augšanu" at bounding box center [309, 298] width 205 height 14
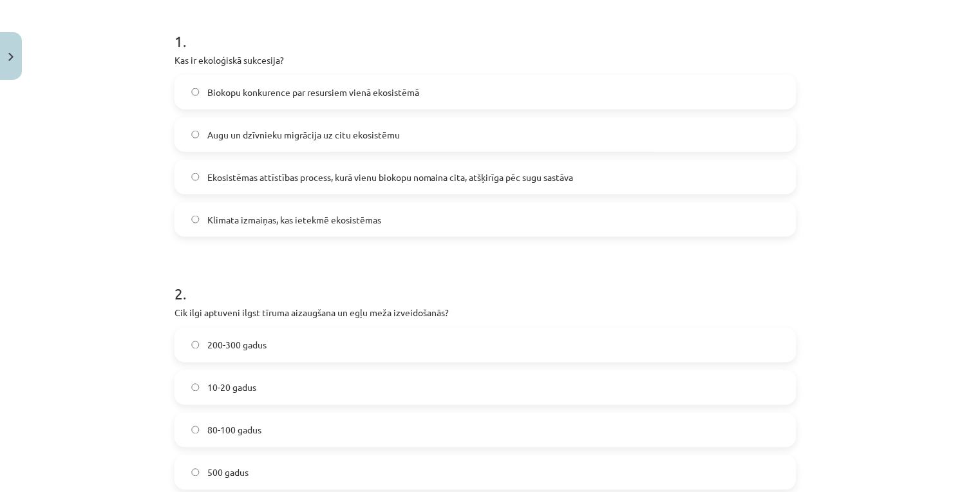
scroll to position [0, 0]
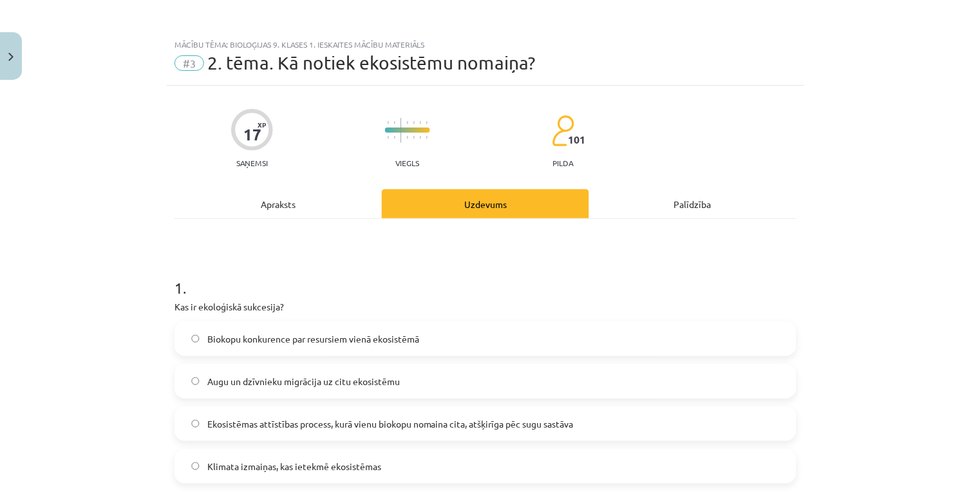
click at [261, 200] on div "Apraksts" at bounding box center [277, 203] width 207 height 29
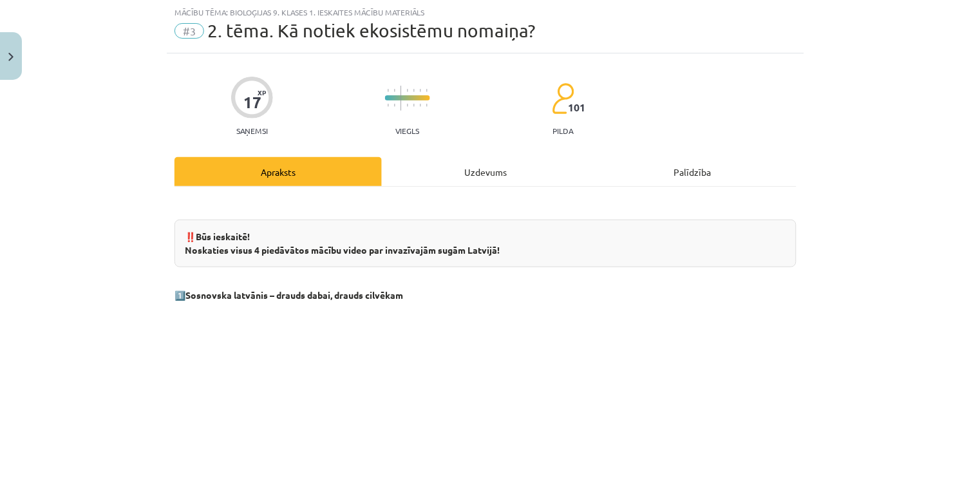
scroll to position [175, 0]
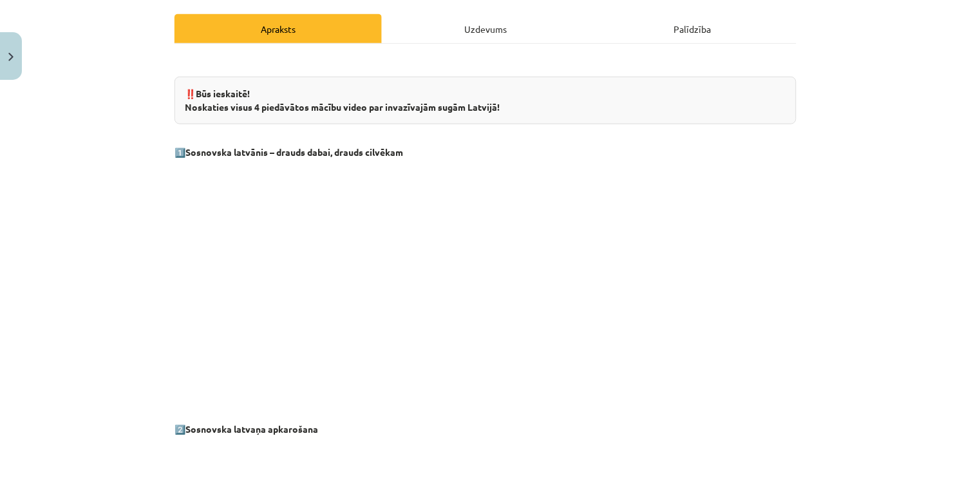
click at [516, 17] on div "Uzdevums" at bounding box center [485, 28] width 207 height 29
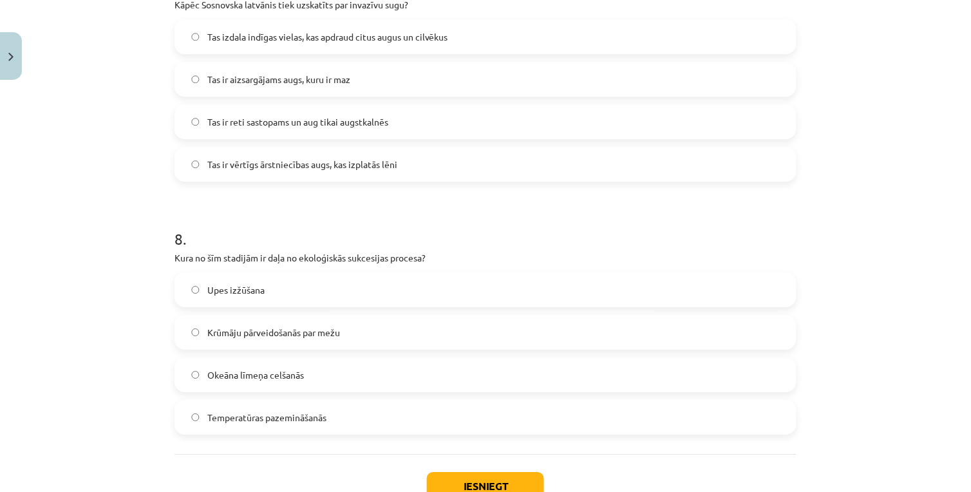
scroll to position [1748, 0]
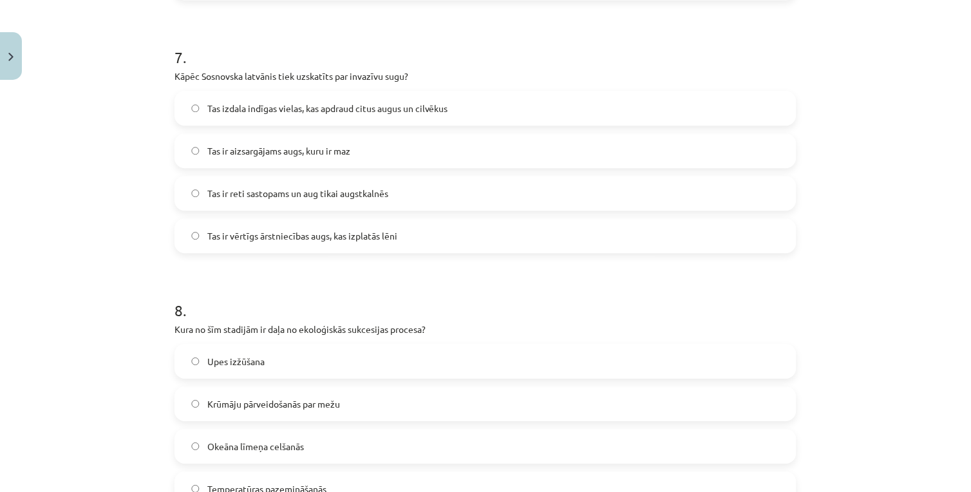
click at [232, 108] on span "Tas izdala indīgas vielas, kas apdraud citus augus un cilvēkus" at bounding box center [327, 109] width 241 height 14
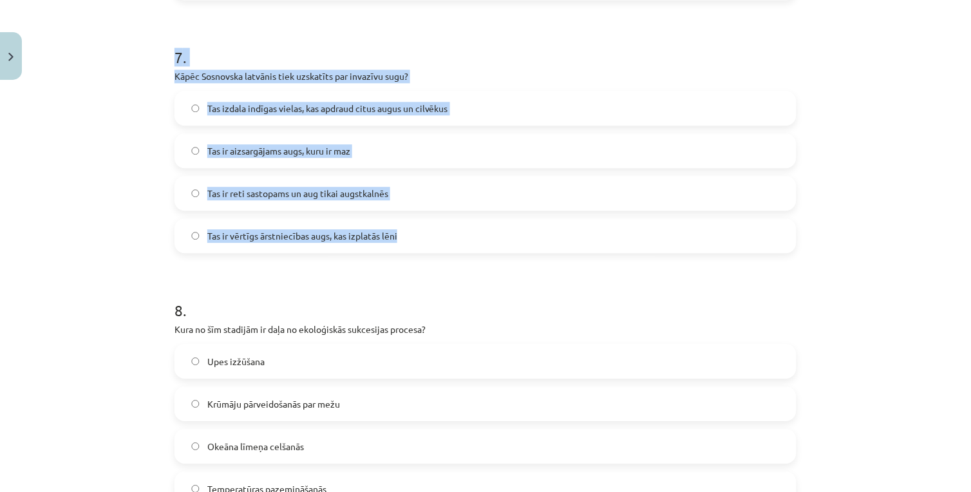
drag, startPoint x: 159, startPoint y: 46, endPoint x: 492, endPoint y: 229, distance: 379.7
click at [492, 229] on div "Mācību tēma: Bioloģijas 9. klases 1. ieskaites mācību materiāls #3 2. tēma. Kā …" at bounding box center [485, 246] width 971 height 492
copy div "7 . Kāpēc Sosnovska latvānis tiek uzskatīts par invazīvu sugu? Tas izdala indīg…"
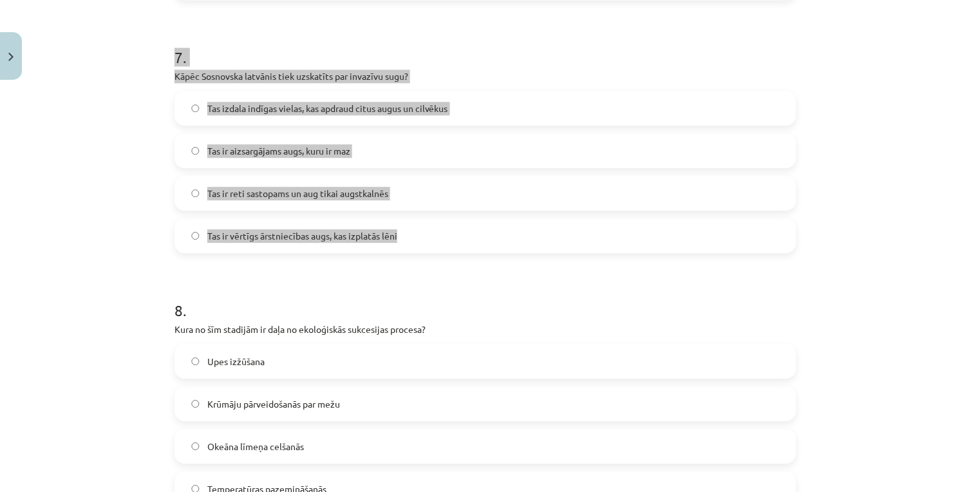
scroll to position [1820, 0]
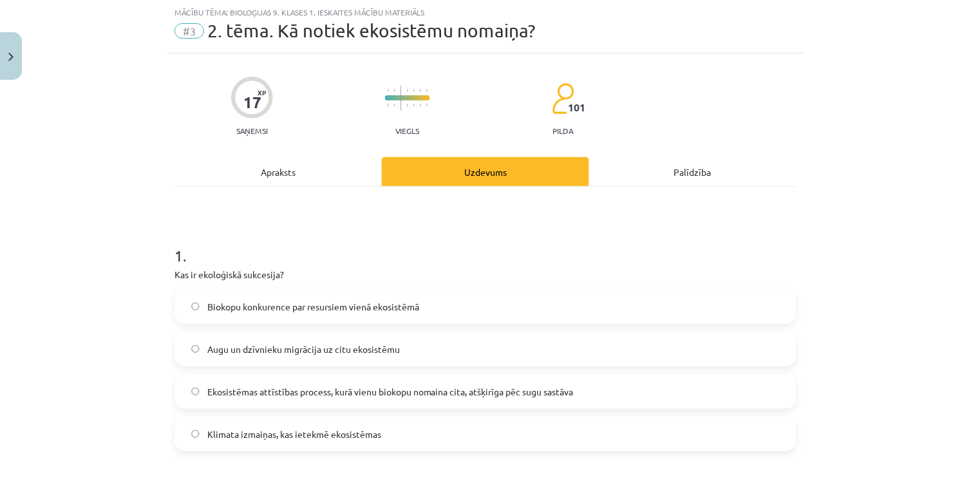
scroll to position [0, 0]
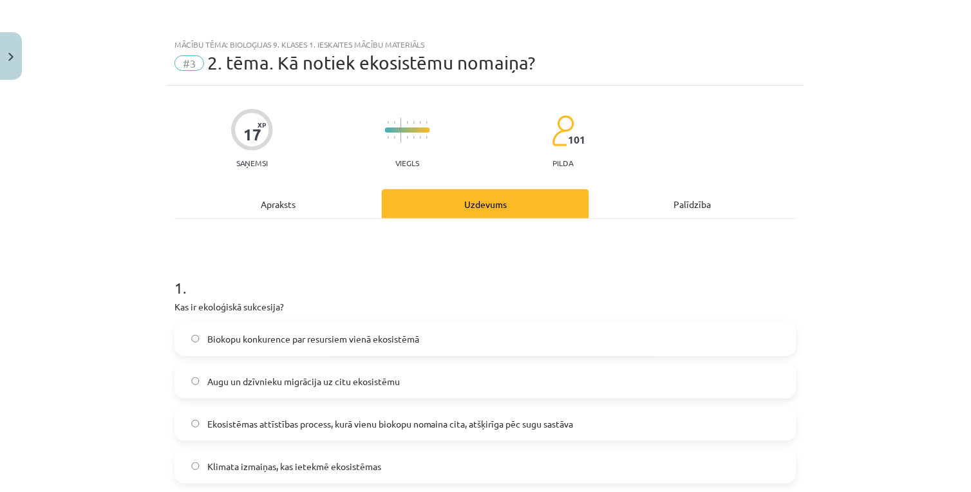
click at [295, 202] on div "Apraksts" at bounding box center [277, 203] width 207 height 29
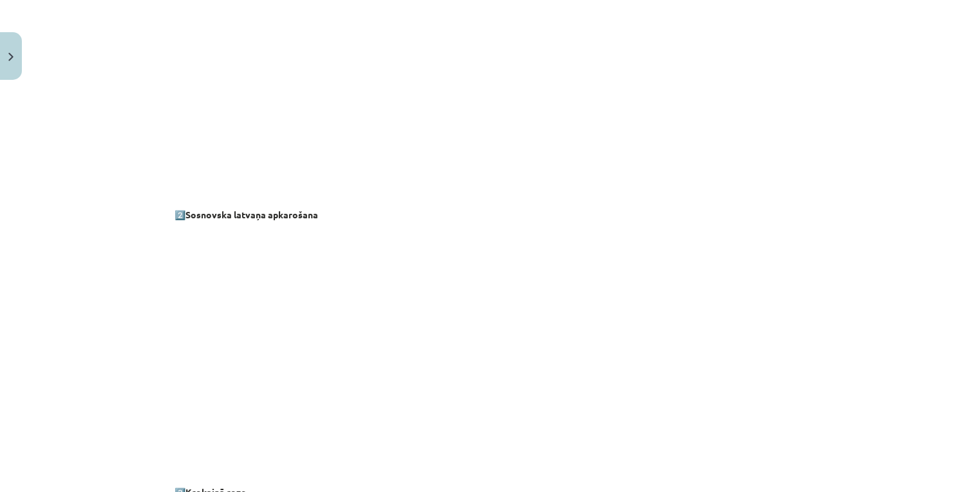
scroll to position [604, 0]
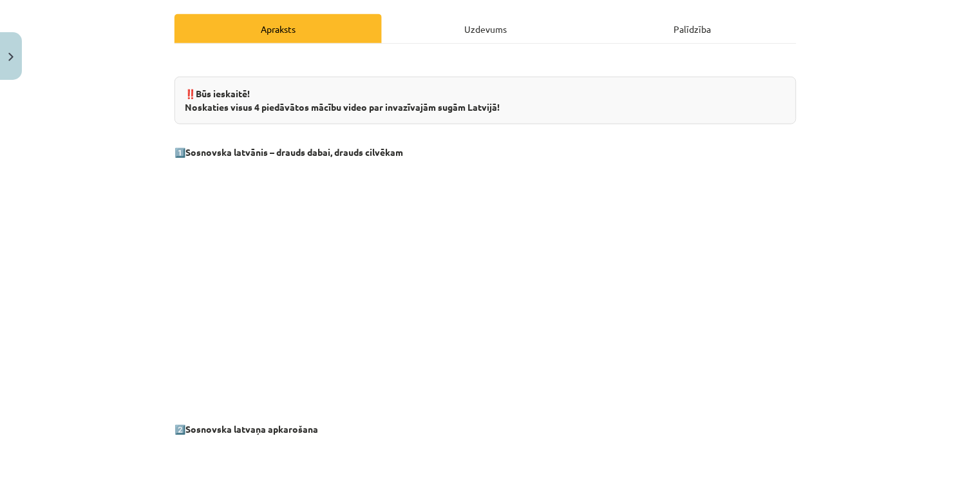
click at [453, 28] on div "Uzdevums" at bounding box center [485, 28] width 207 height 29
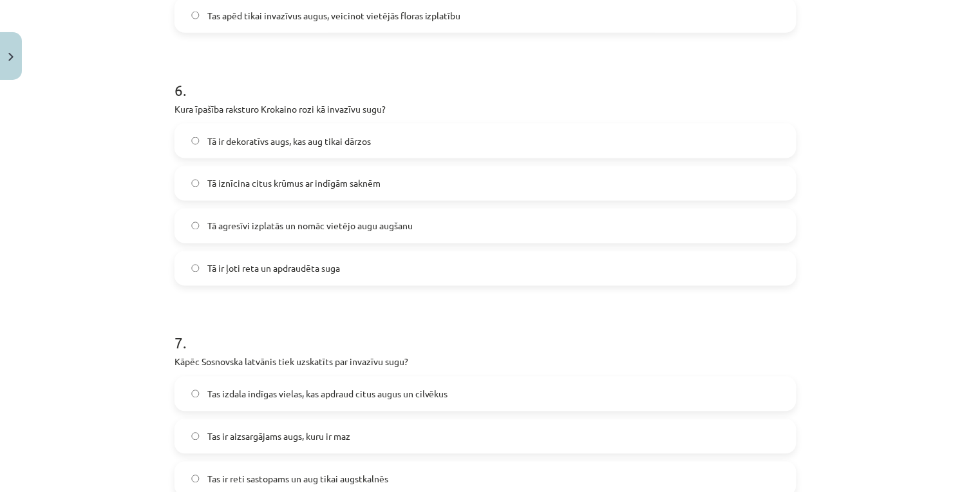
scroll to position [1891, 0]
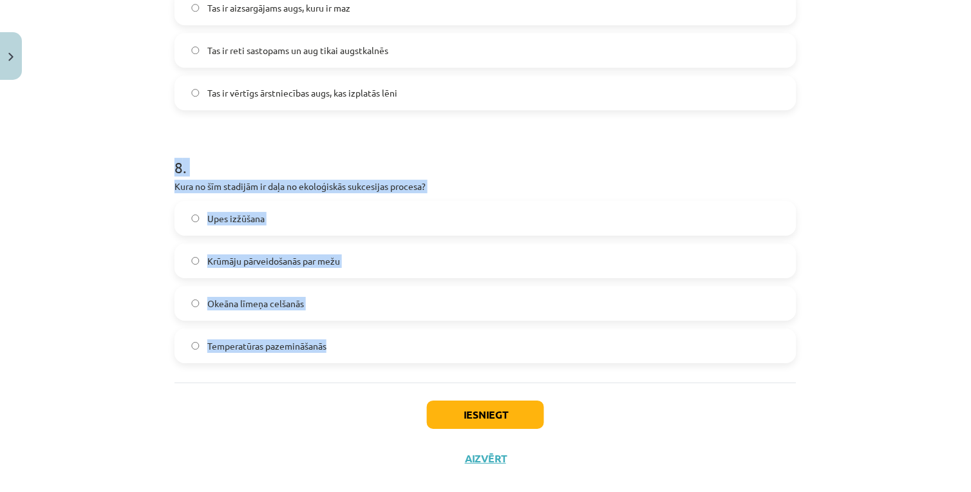
drag, startPoint x: 196, startPoint y: 169, endPoint x: 490, endPoint y: 346, distance: 342.8
copy div "8 . Kura no šīm stadijām ir daļa no ekoloģiskās sukcesijas procesa? Upes izžūša…"
click at [295, 254] on span "Krūmāju pārveidošanās par mežu" at bounding box center [273, 261] width 133 height 14
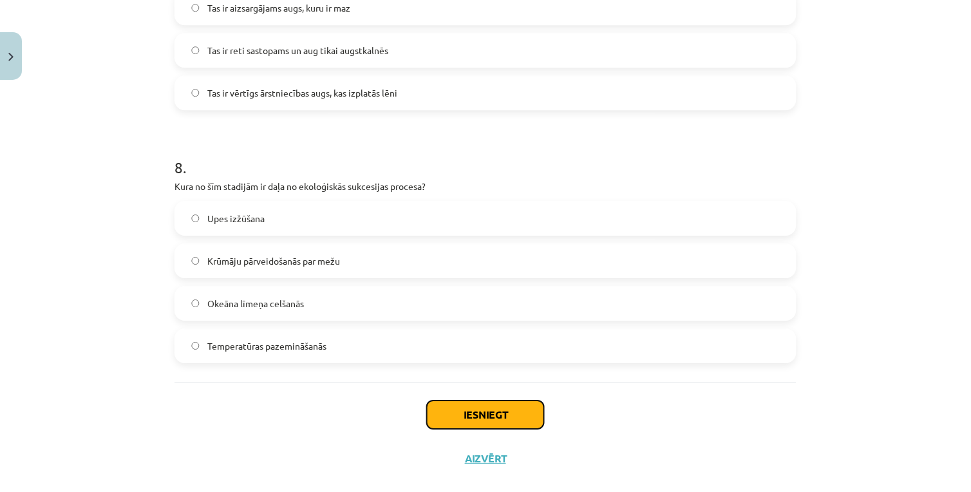
click at [474, 412] on button "Iesniegt" at bounding box center [485, 414] width 117 height 28
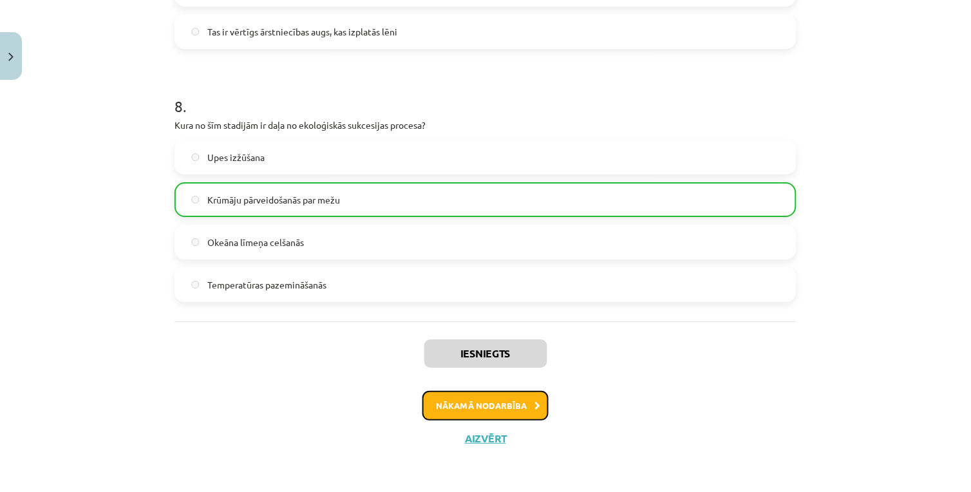
click at [471, 397] on button "Nākamā nodarbība" at bounding box center [485, 406] width 126 height 30
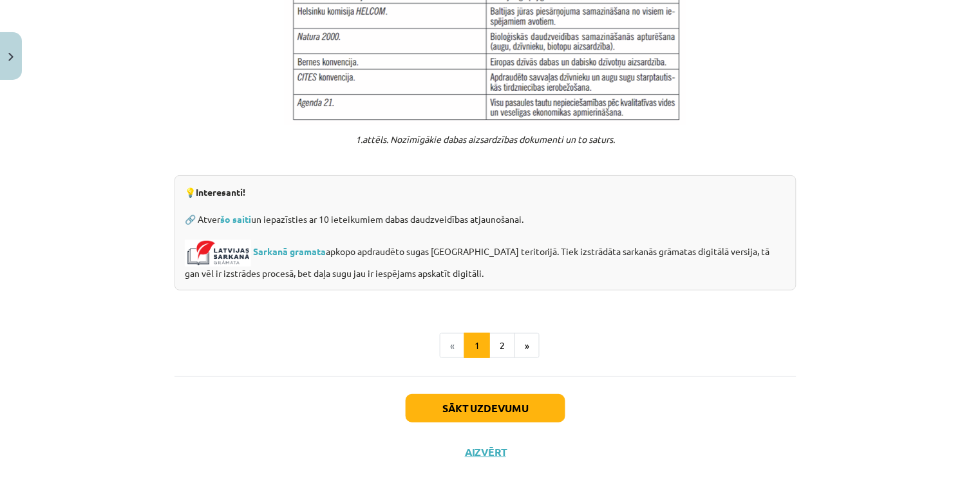
scroll to position [876, 0]
click at [499, 342] on button "2" at bounding box center [502, 346] width 26 height 26
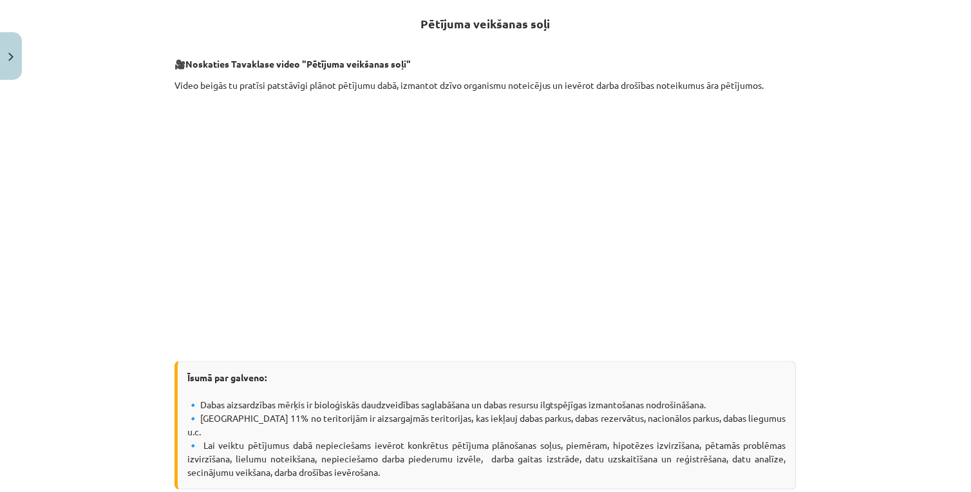
scroll to position [451, 0]
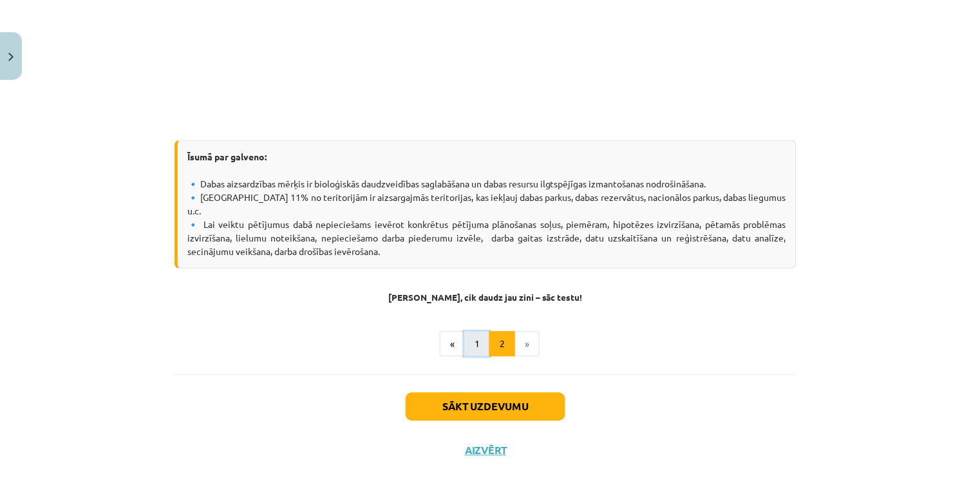
click at [468, 337] on button "1" at bounding box center [477, 345] width 26 height 26
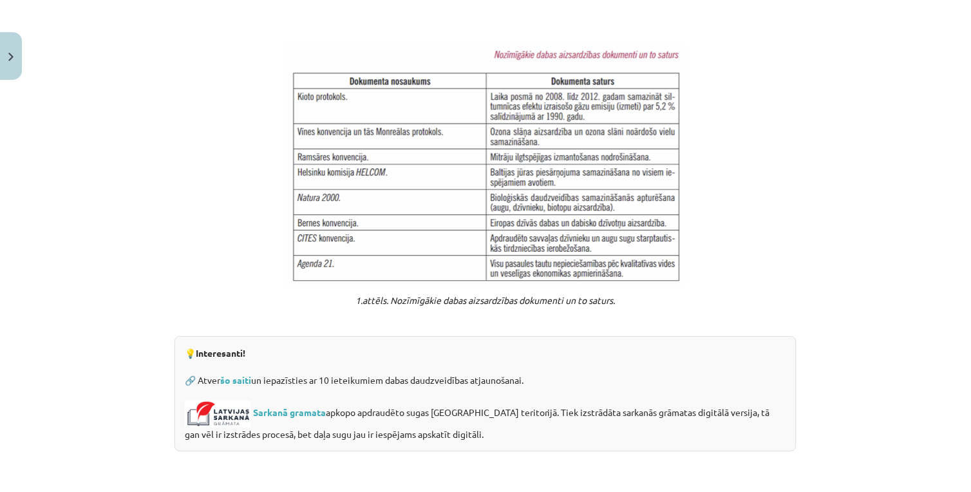
scroll to position [715, 0]
